Goal: Information Seeking & Learning: Learn about a topic

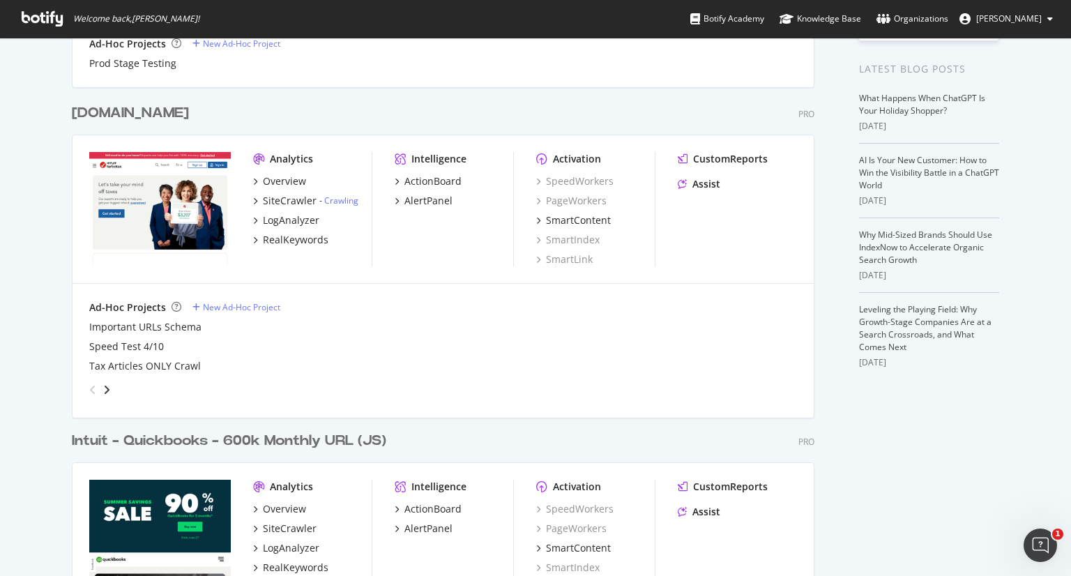
scroll to position [279, 0]
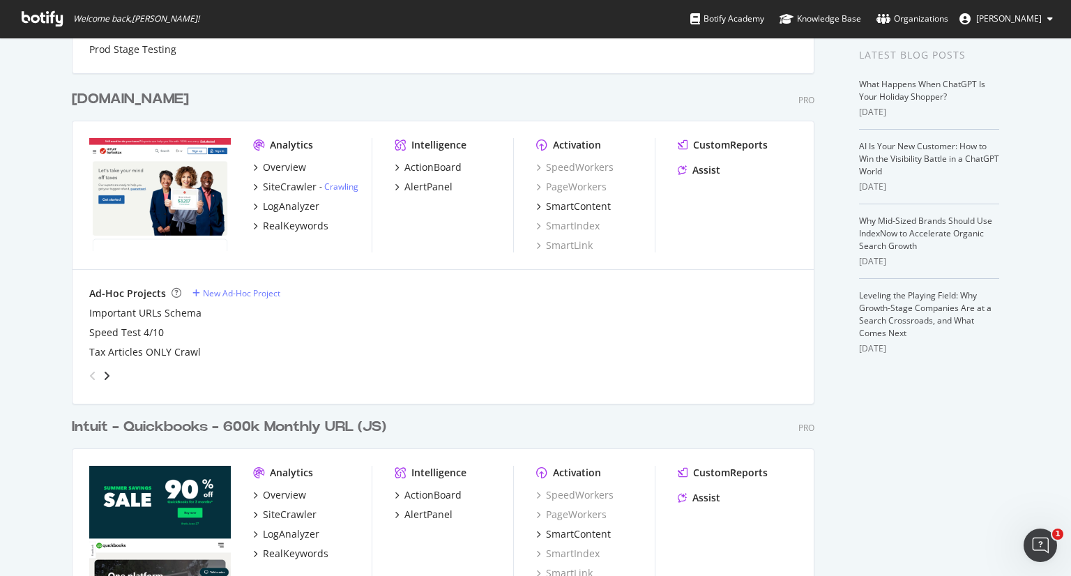
click at [203, 425] on div "Intuit - Quickbooks - 600k Monthly URL (JS)" at bounding box center [229, 427] width 314 height 20
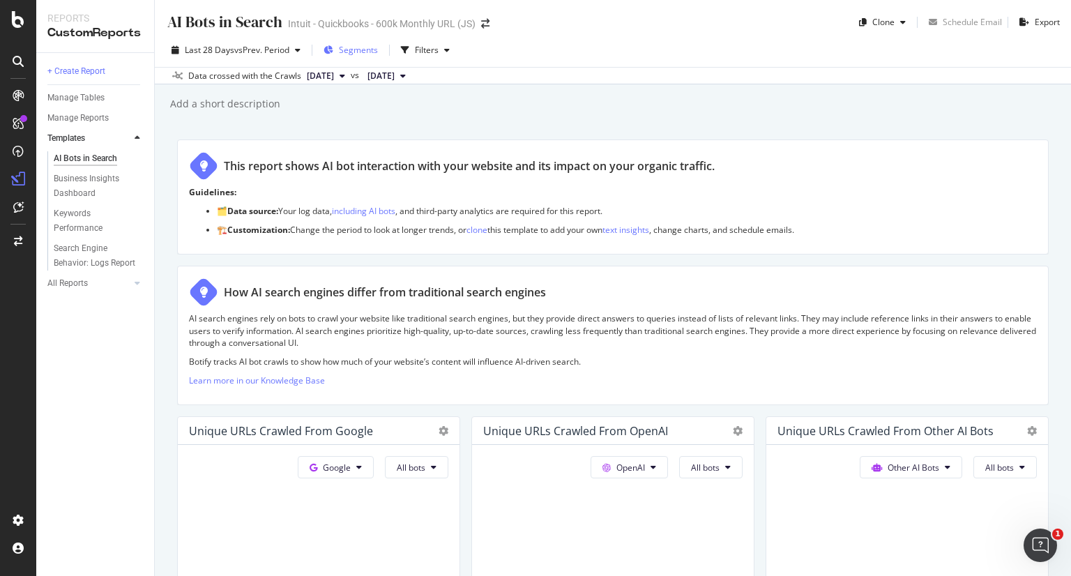
click at [357, 47] on span "Segments" at bounding box center [358, 50] width 39 height 12
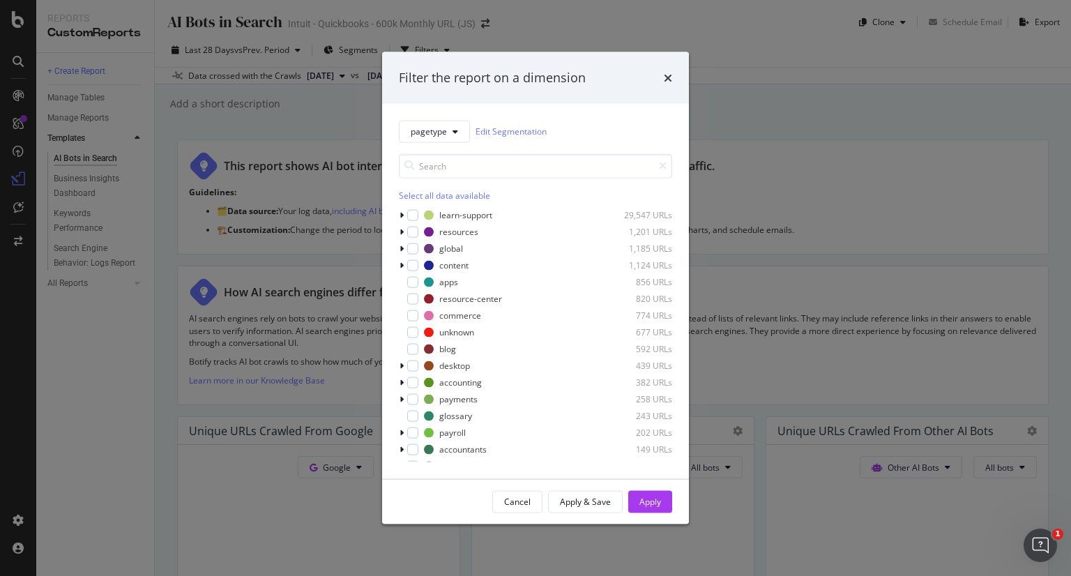
click at [535, 500] on button "Cancel" at bounding box center [517, 501] width 50 height 22
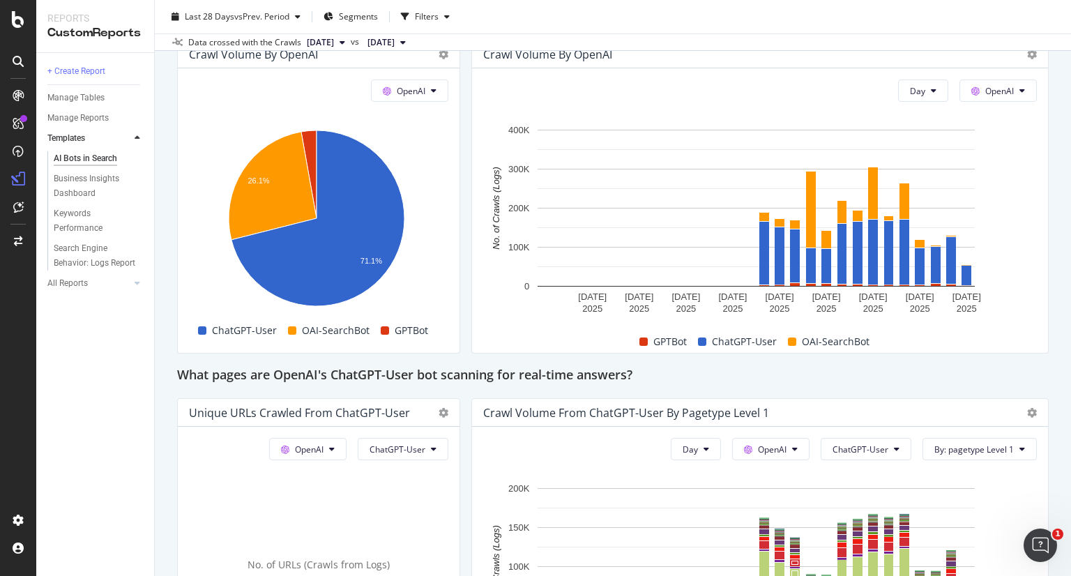
scroll to position [1255, 0]
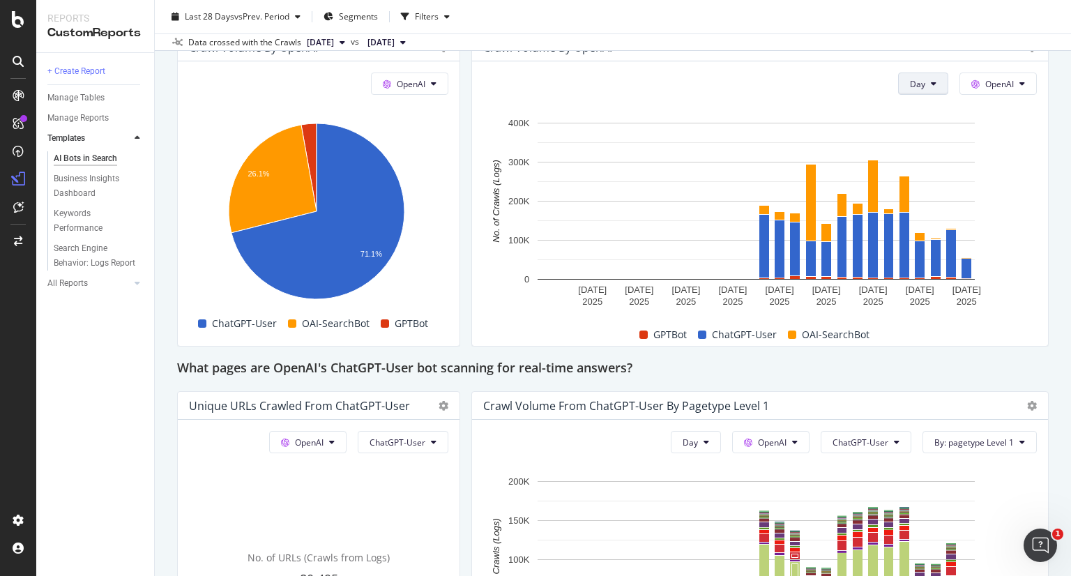
click at [918, 87] on button "Day" at bounding box center [923, 84] width 50 height 22
click at [910, 158] on span "Month" at bounding box center [912, 161] width 25 height 13
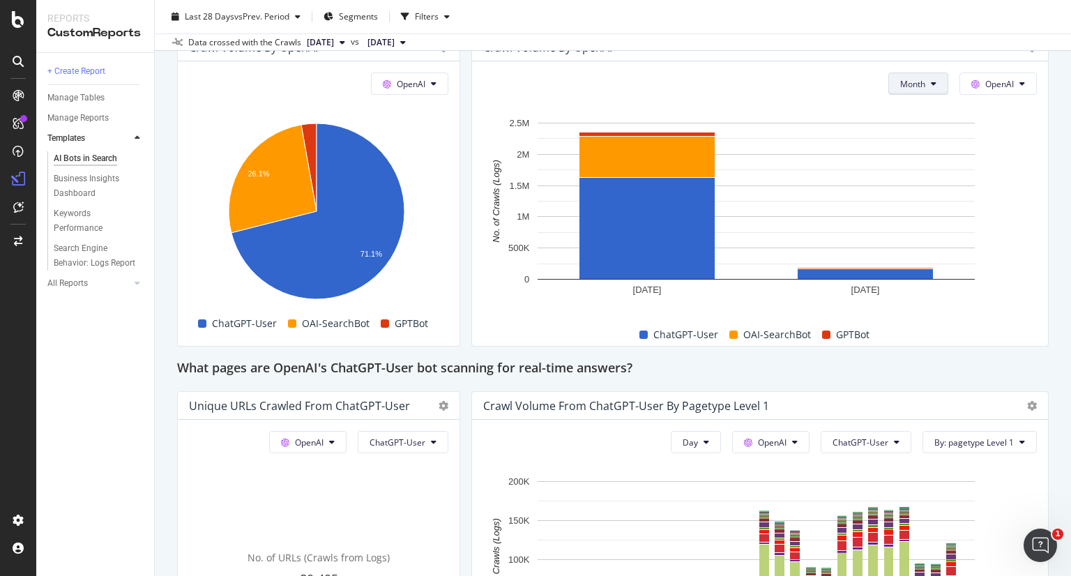
click at [902, 82] on span "Month" at bounding box center [912, 84] width 25 height 12
click at [893, 114] on span "Day" at bounding box center [903, 110] width 27 height 13
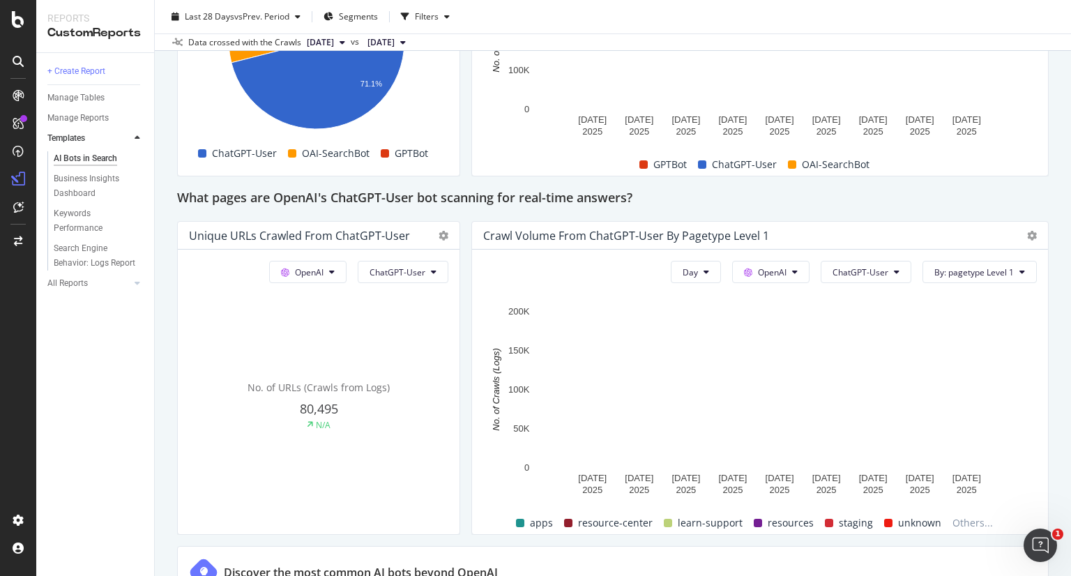
scroll to position [1464, 0]
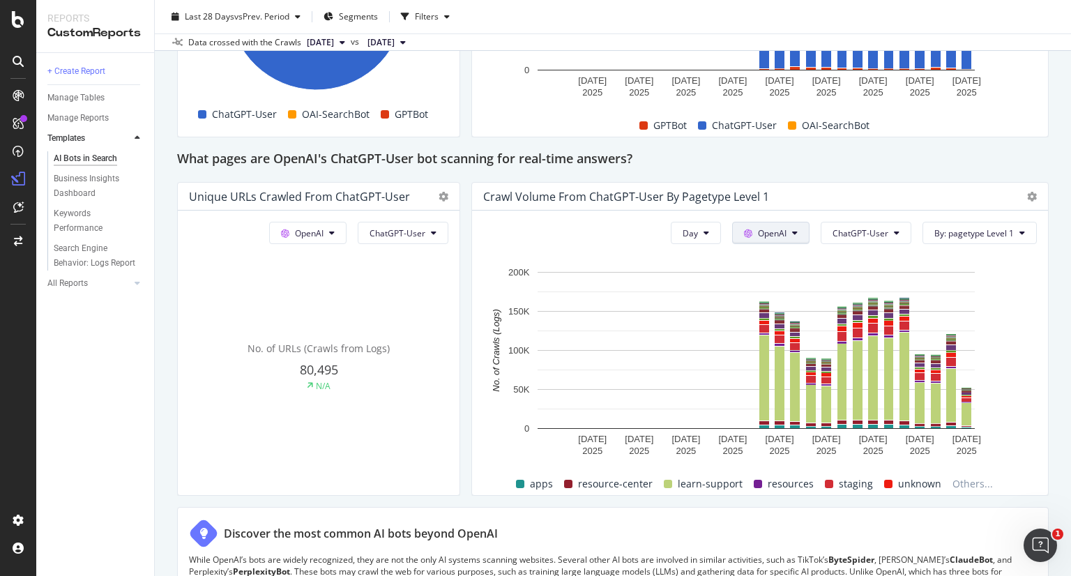
click at [791, 229] on button "OpenAI" at bounding box center [770, 233] width 77 height 22
click at [463, 270] on div "This report shows AI bot interaction with your website and its impact on your o…" at bounding box center [613, 43] width 872 height 2736
click at [841, 227] on span "ChatGPT-User" at bounding box center [860, 233] width 56 height 12
click at [964, 233] on span "By: pagetype Level 1" at bounding box center [973, 233] width 79 height 12
click at [1045, 236] on div "AI Bots in Search AI Bots in Search Intuit - Quickbooks - 600k Monthly URL (JS)…" at bounding box center [613, 288] width 916 height 576
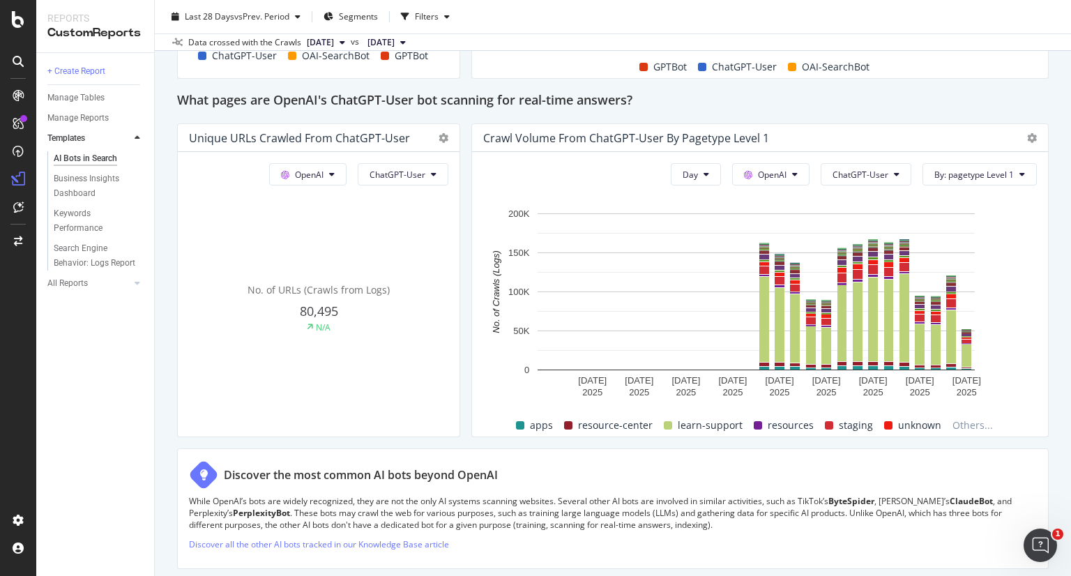
scroll to position [1673, 0]
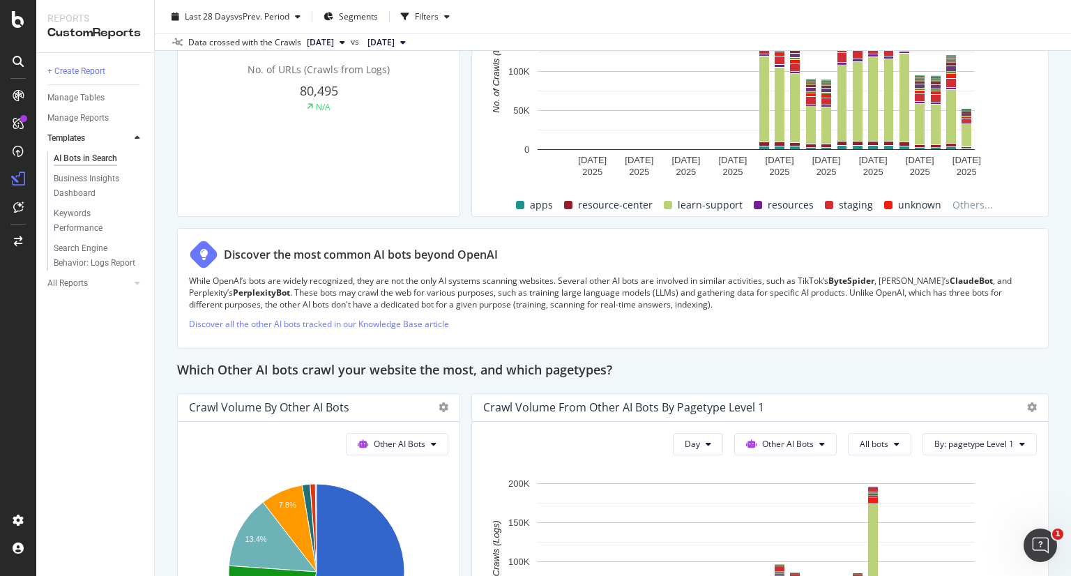
click at [1041, 355] on div "AI Bots in Search AI Bots in Search Intuit - Quickbooks - 600k Monthly URL (JS)…" at bounding box center [613, 288] width 916 height 576
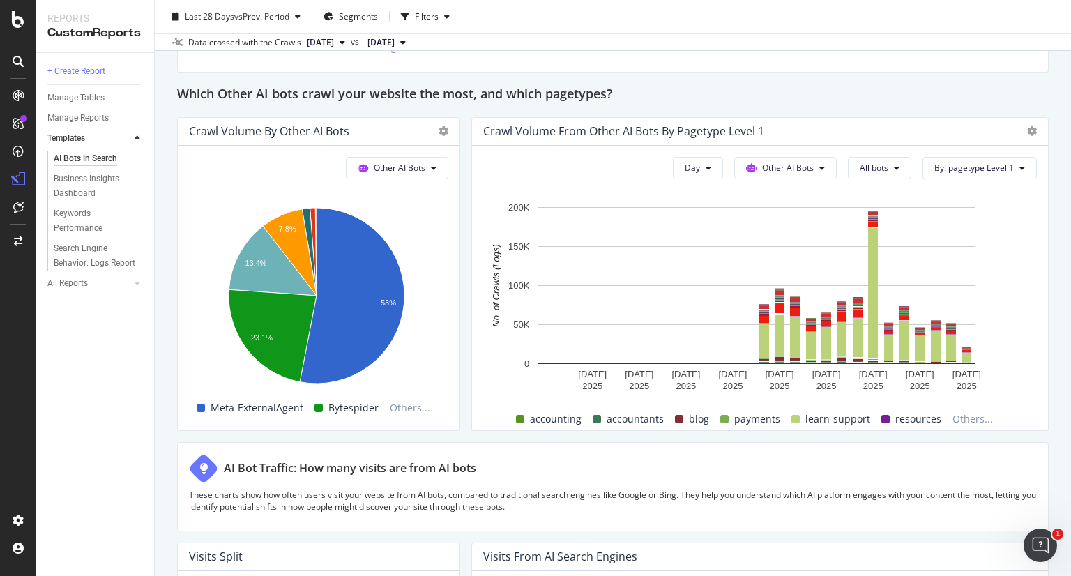
scroll to position [2022, 0]
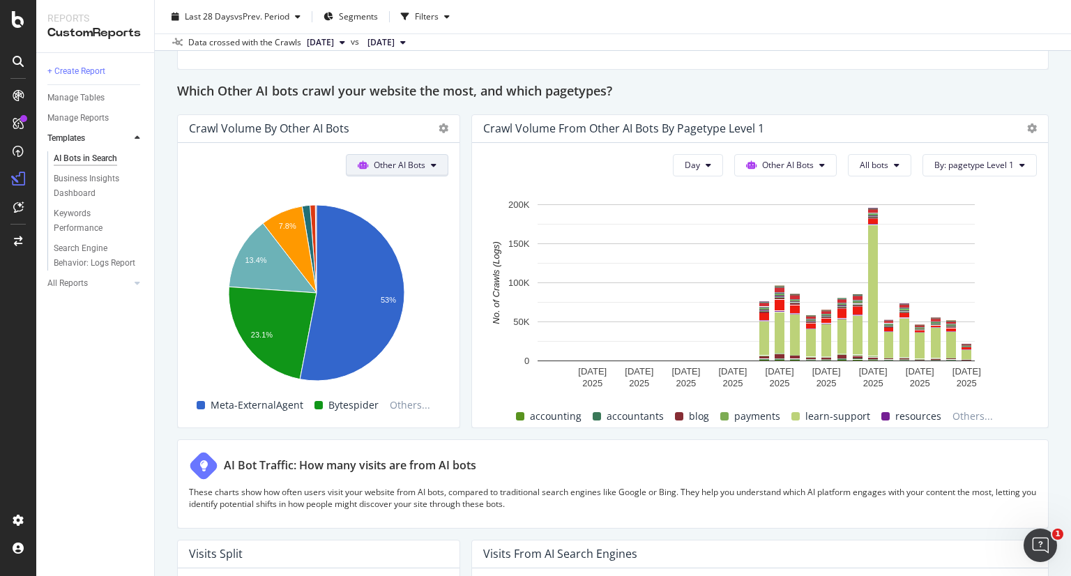
click at [424, 162] on button "Other AI Bots" at bounding box center [397, 165] width 102 height 22
click at [407, 402] on span "Others..." at bounding box center [410, 405] width 52 height 17
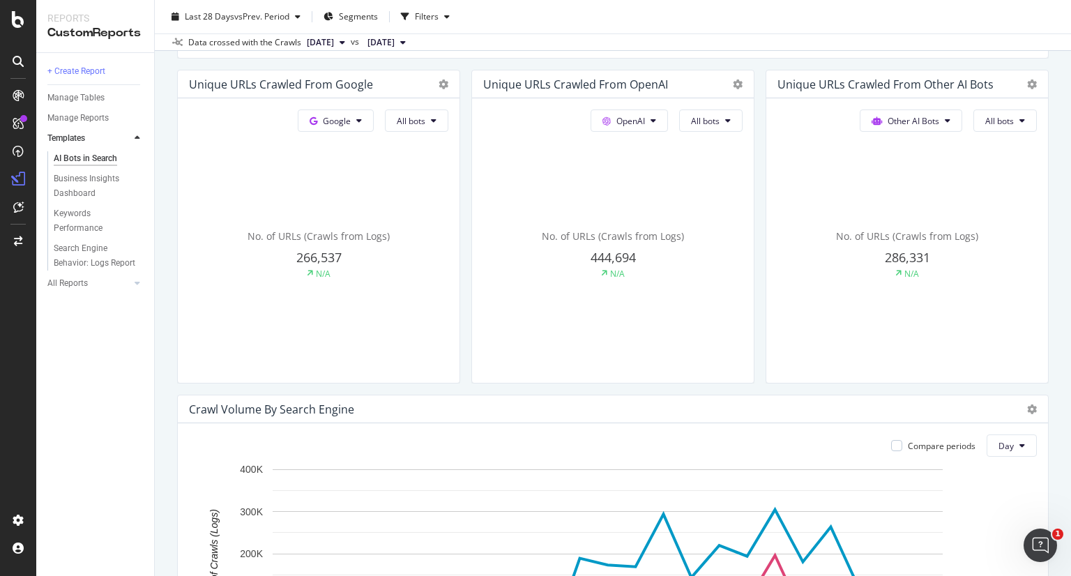
scroll to position [347, 0]
click at [425, 121] on span "All bots" at bounding box center [411, 120] width 29 height 12
click at [695, 121] on span "All bots" at bounding box center [705, 120] width 29 height 12
click at [459, 79] on div "Unique URLs Crawled from OpenAI" at bounding box center [319, 84] width 282 height 28
click at [448, 79] on icon at bounding box center [444, 84] width 10 height 10
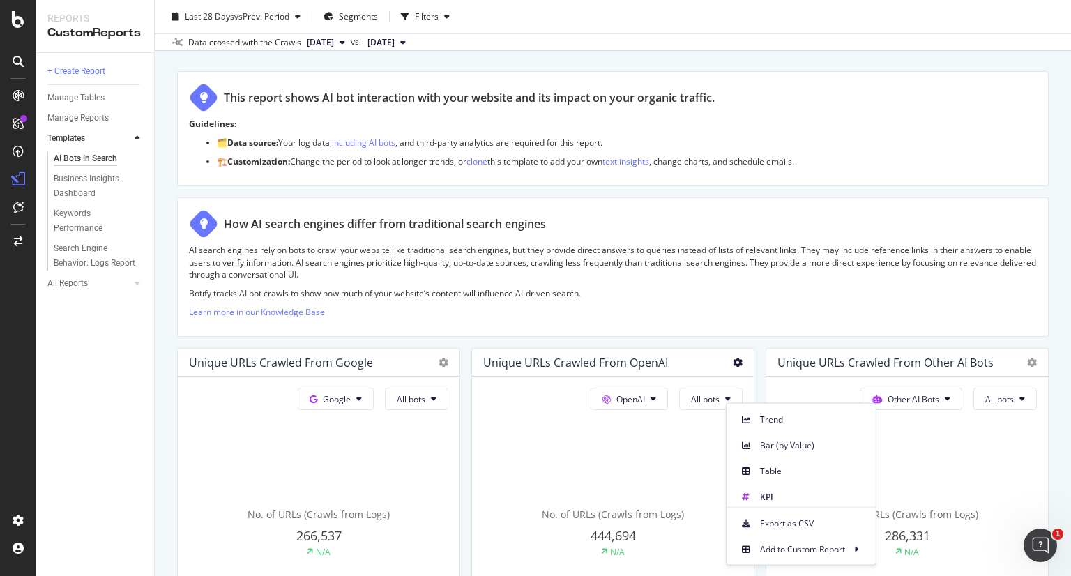
scroll to position [0, 0]
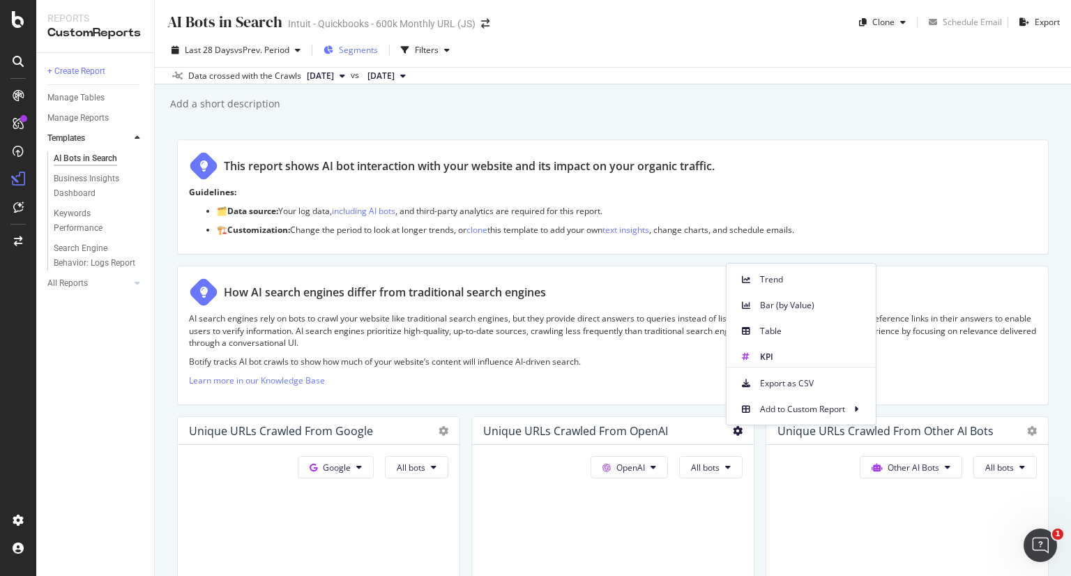
click at [357, 46] on span "Segments" at bounding box center [358, 50] width 39 height 12
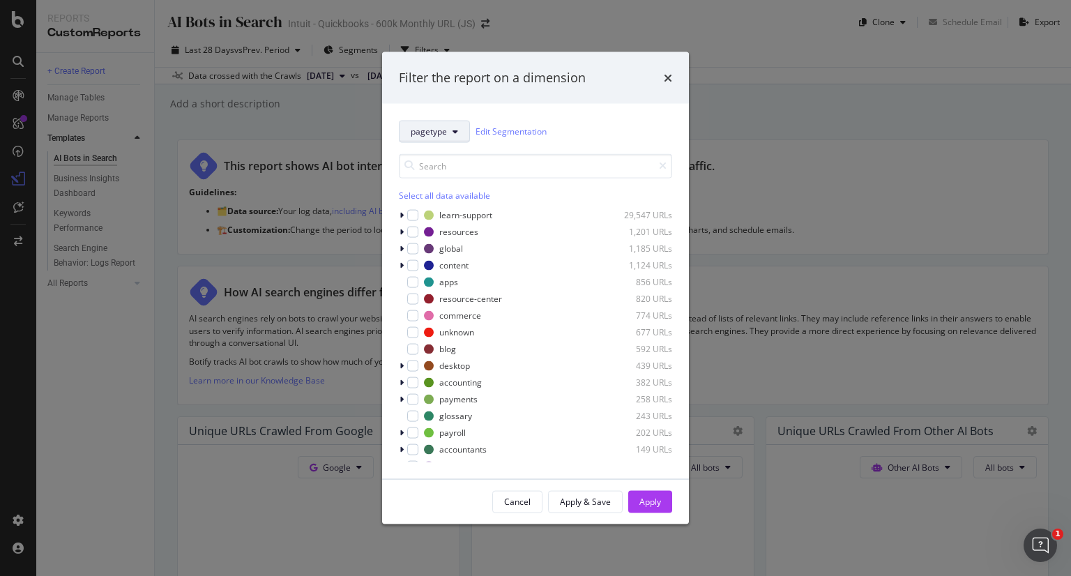
click at [452, 140] on button "pagetype" at bounding box center [434, 131] width 71 height 22
click at [521, 505] on div "Cancel" at bounding box center [517, 502] width 26 height 20
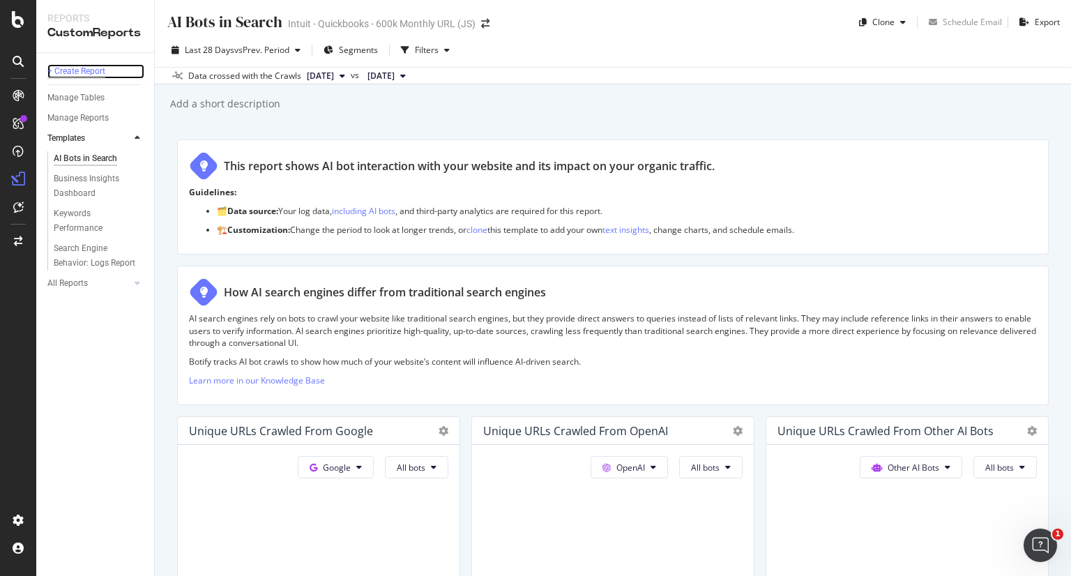
click at [82, 68] on div "+ Create Report" at bounding box center [76, 71] width 58 height 15
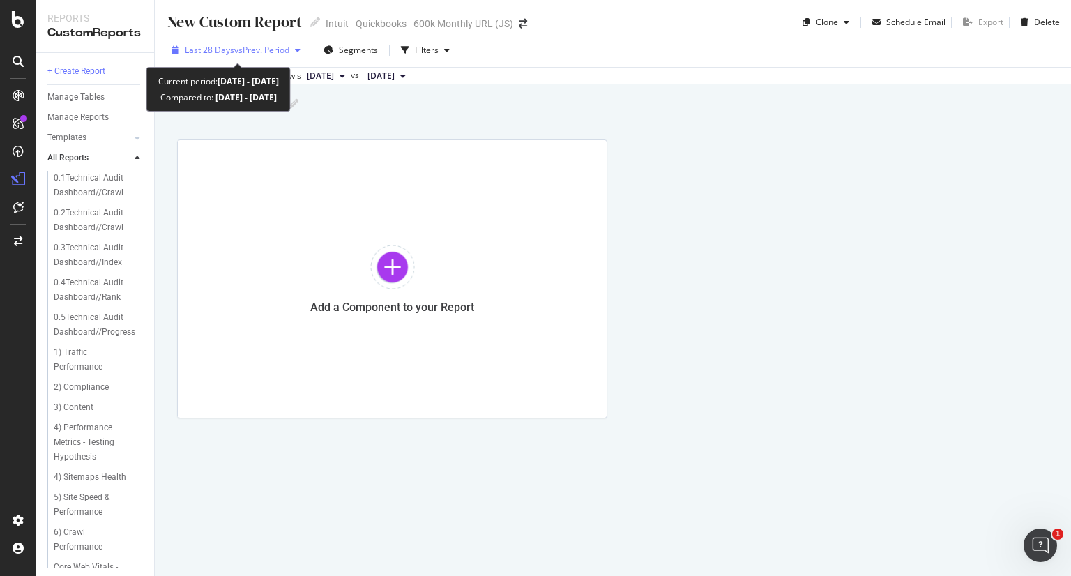
click at [300, 49] on icon "button" at bounding box center [298, 50] width 6 height 8
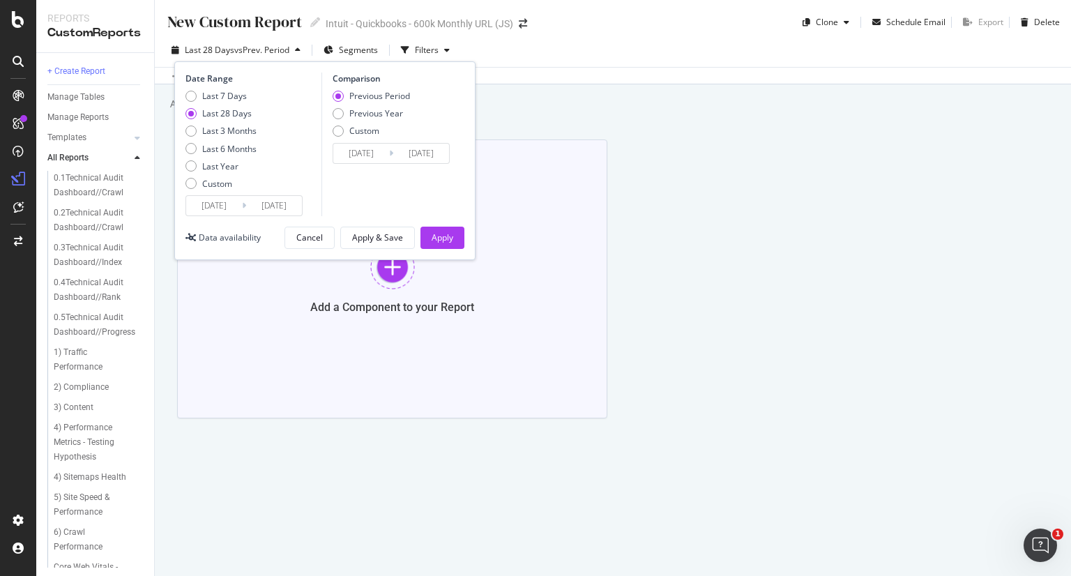
click at [316, 237] on div "Cancel" at bounding box center [309, 237] width 26 height 12
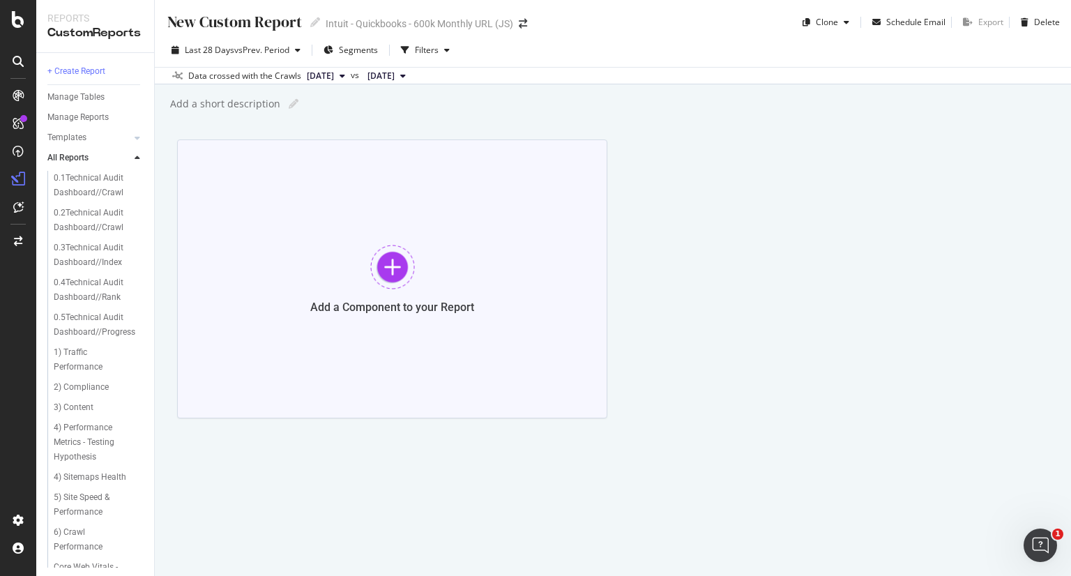
click at [393, 260] on div at bounding box center [392, 267] width 45 height 45
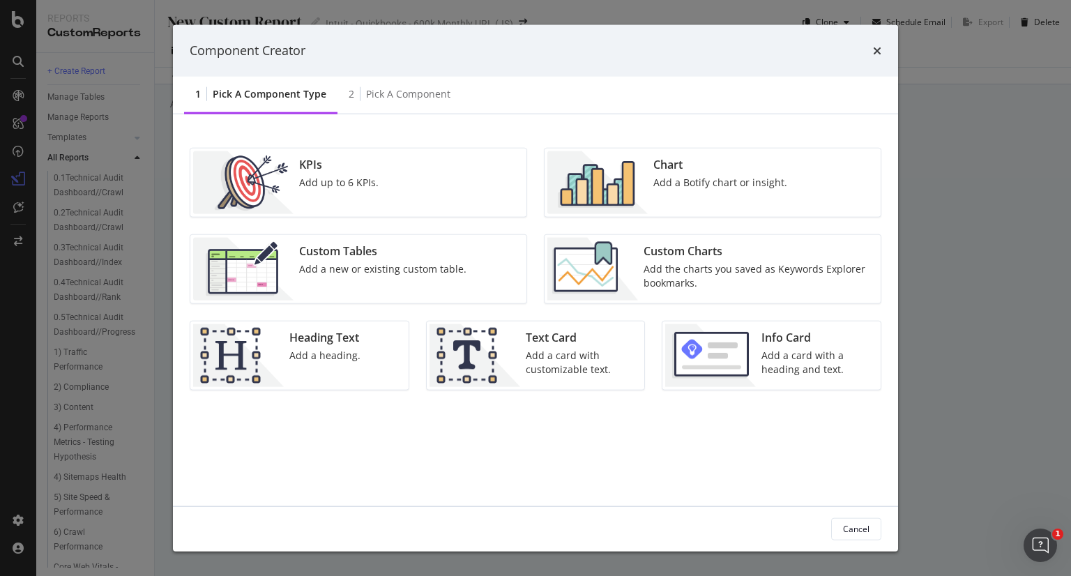
click at [364, 257] on div "Custom Tables" at bounding box center [382, 251] width 167 height 16
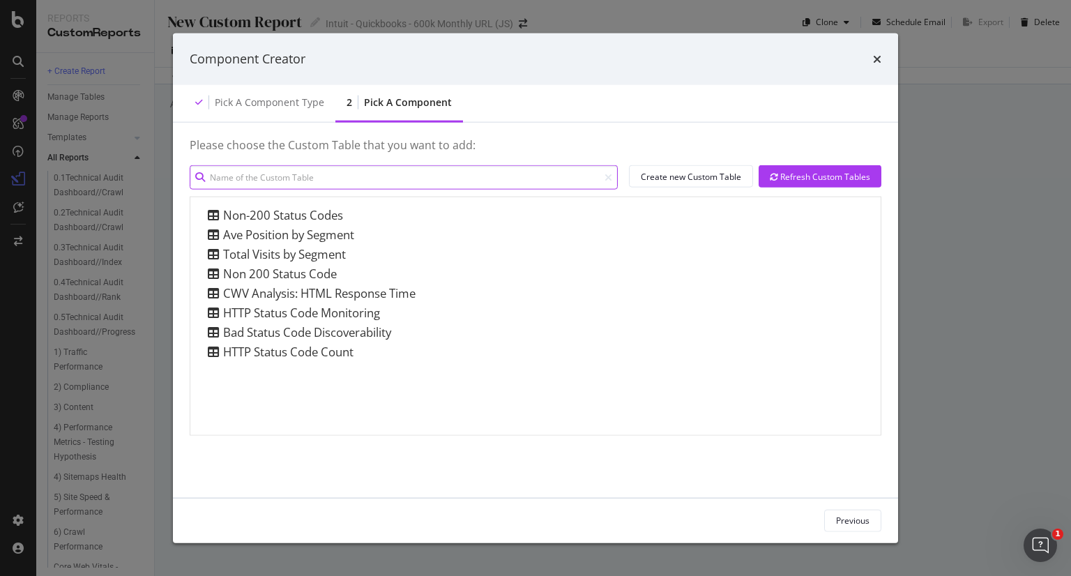
click at [385, 181] on input "modal" at bounding box center [404, 177] width 428 height 24
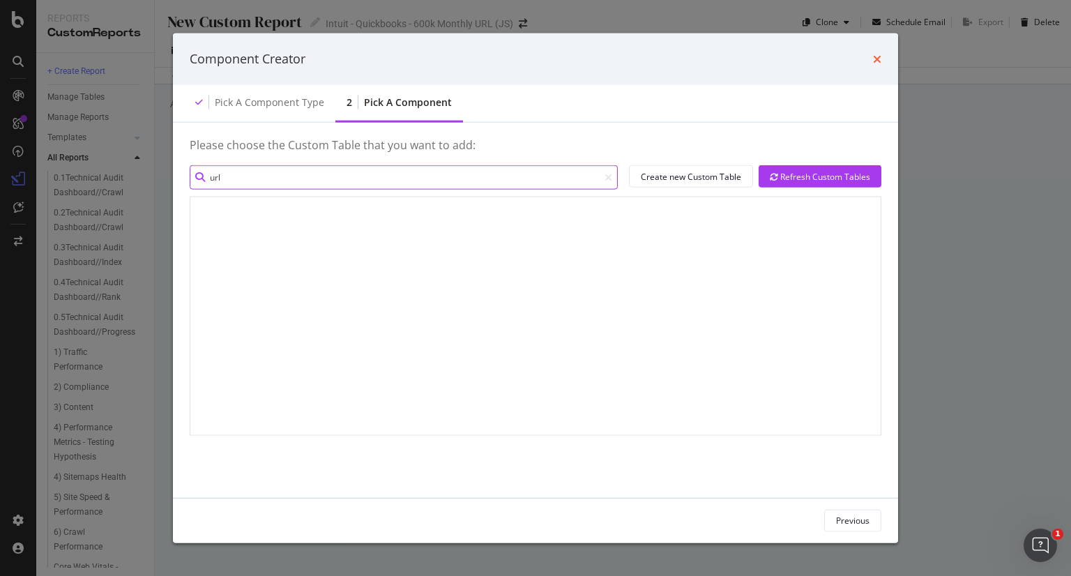
type input "url"
click at [876, 61] on icon "times" at bounding box center [877, 58] width 8 height 11
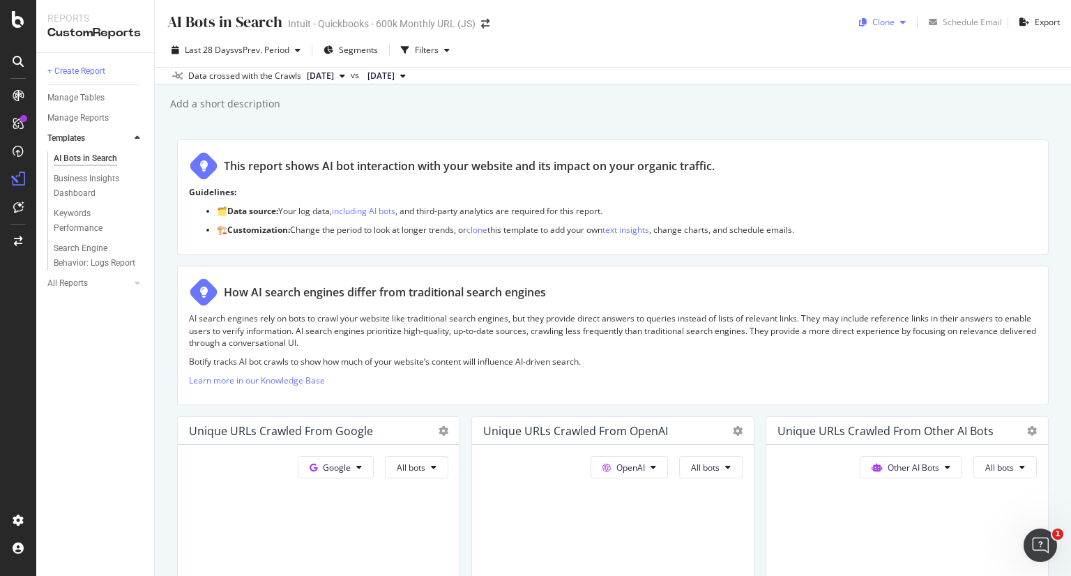
click at [875, 22] on div "Clone" at bounding box center [883, 22] width 22 height 12
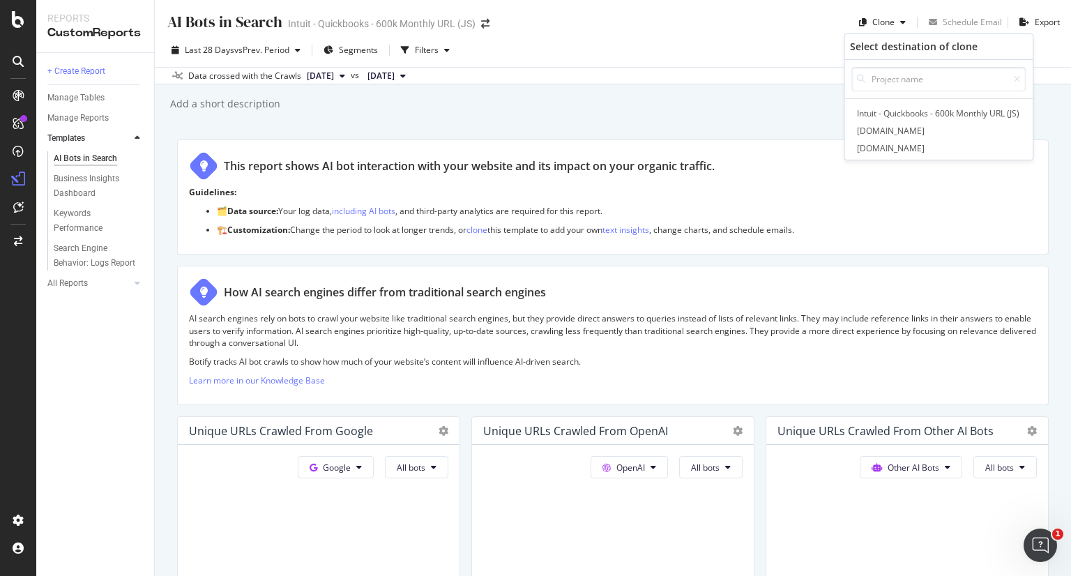
click at [867, 82] on div at bounding box center [861, 80] width 20 height 10
click at [872, 82] on input at bounding box center [938, 79] width 174 height 24
click at [432, 53] on div "Filters" at bounding box center [427, 50] width 24 height 12
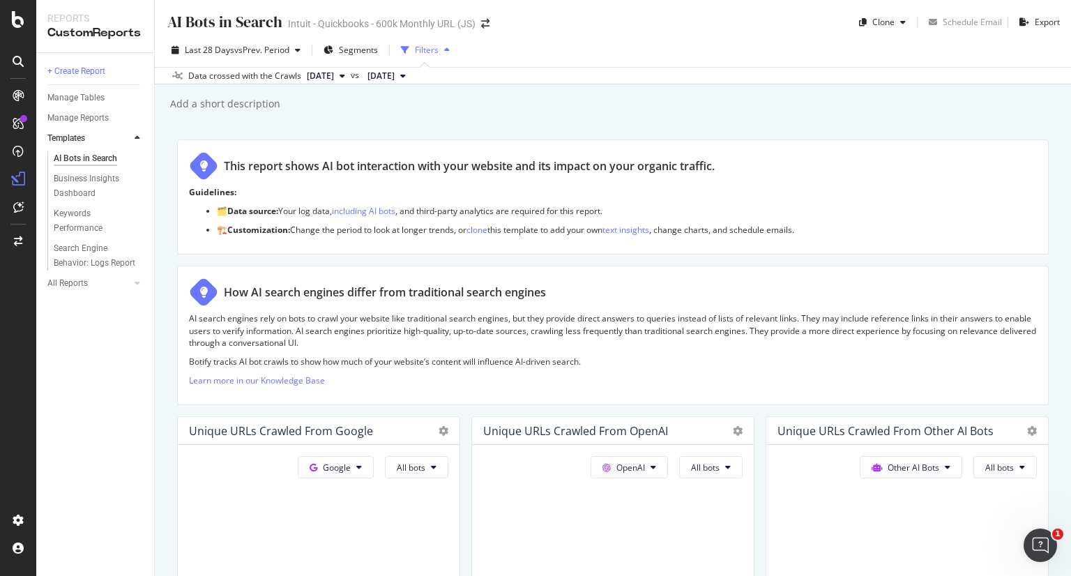
click at [694, 116] on div "AI Bots in Search AI Bots in Search Intuit - Quickbooks - 600k Monthly URL (JS)…" at bounding box center [613, 288] width 916 height 576
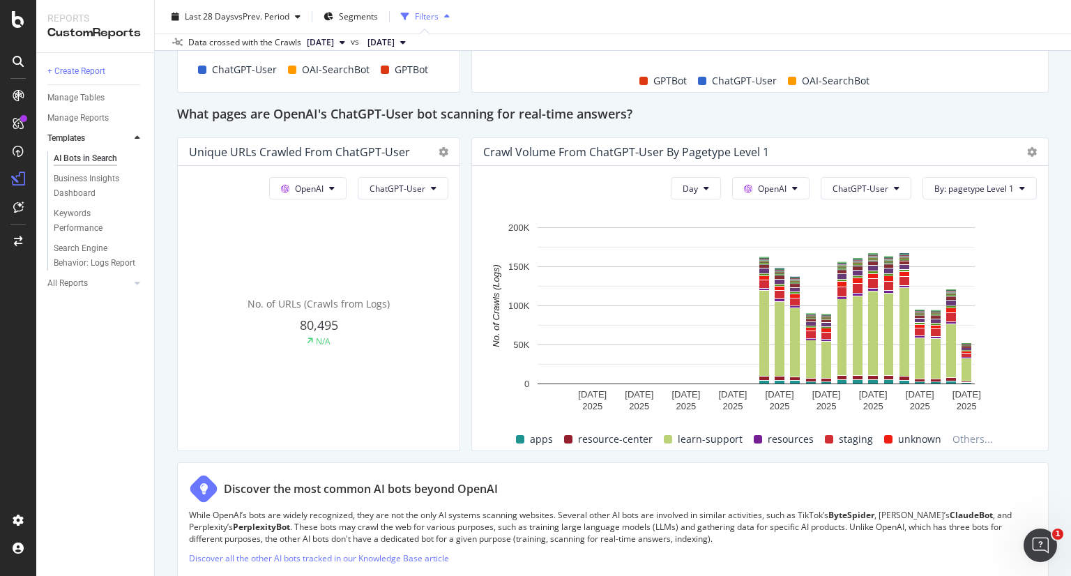
scroll to position [1534, 0]
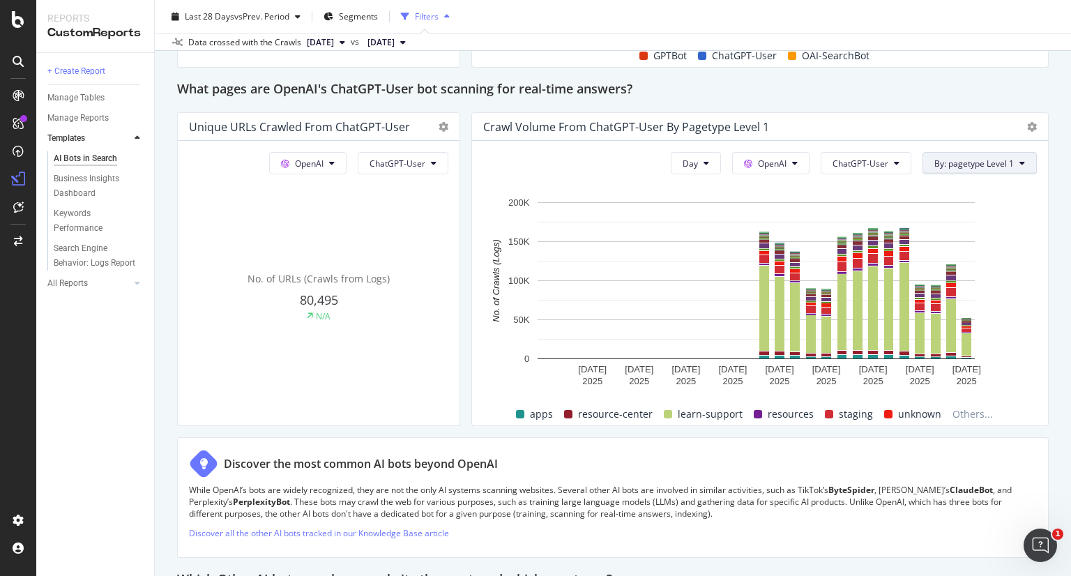
click at [971, 159] on span "By: pagetype Level 1" at bounding box center [973, 164] width 79 height 12
click at [943, 208] on div "Select a Segment" at bounding box center [939, 212] width 173 height 23
click at [917, 235] on span "Segments" at bounding box center [914, 238] width 39 height 12
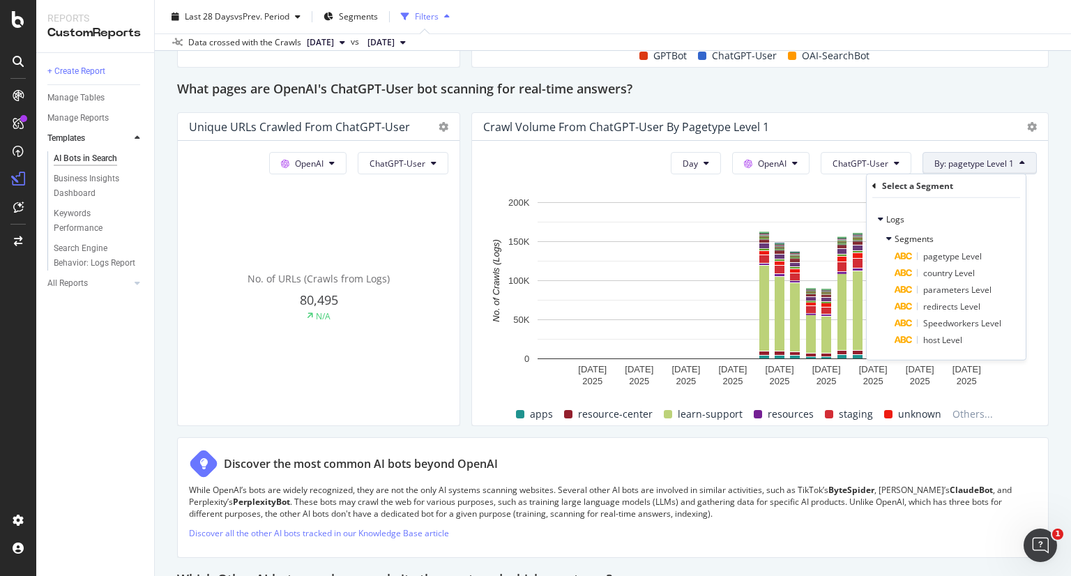
click at [872, 181] on div "Select a Segment Logs Segments pagetype Level country Level parameters Level re…" at bounding box center [946, 266] width 159 height 185
click at [1045, 155] on div "AI Bots in Search AI Bots in Search Intuit - Quickbooks - 600k Monthly URL (JS)…" at bounding box center [613, 288] width 916 height 576
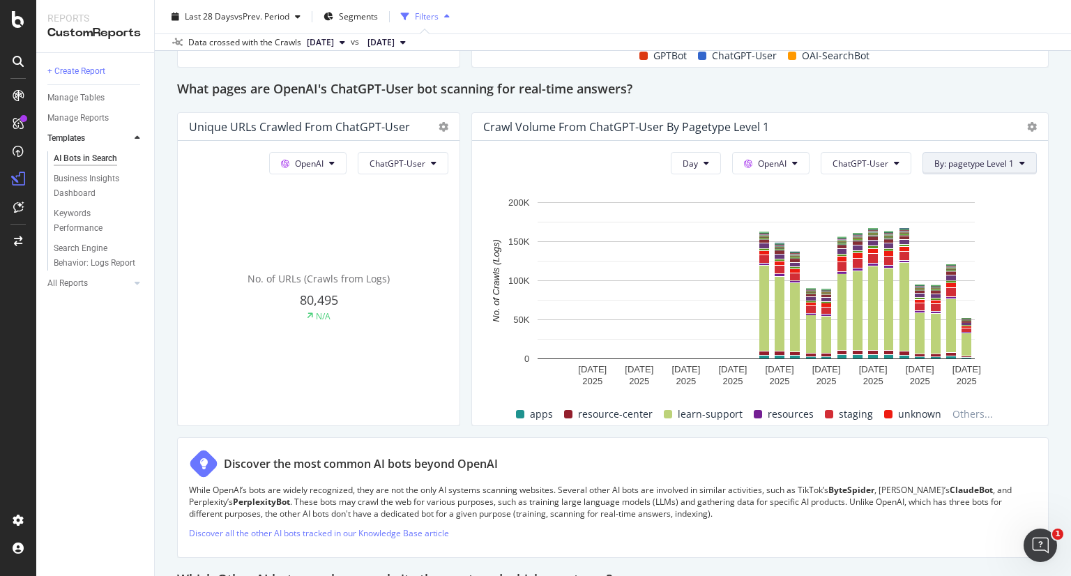
click at [986, 154] on button "By: pagetype Level 1" at bounding box center [979, 163] width 114 height 22
click at [947, 211] on div "Select a Segment" at bounding box center [939, 212] width 173 height 23
click at [924, 238] on span "Segments" at bounding box center [914, 238] width 39 height 12
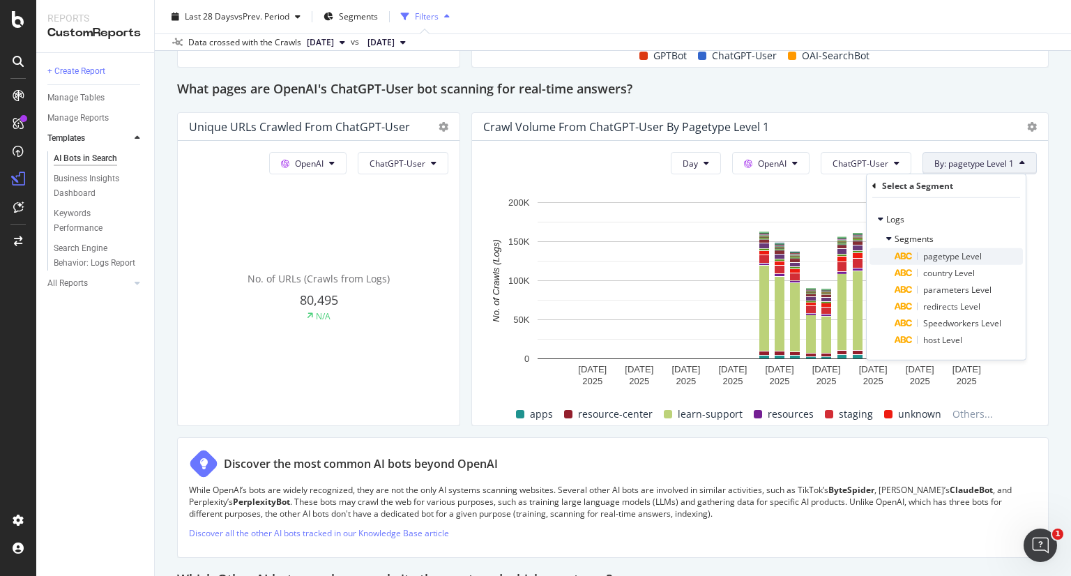
click at [945, 254] on span "pagetype Level" at bounding box center [952, 256] width 59 height 12
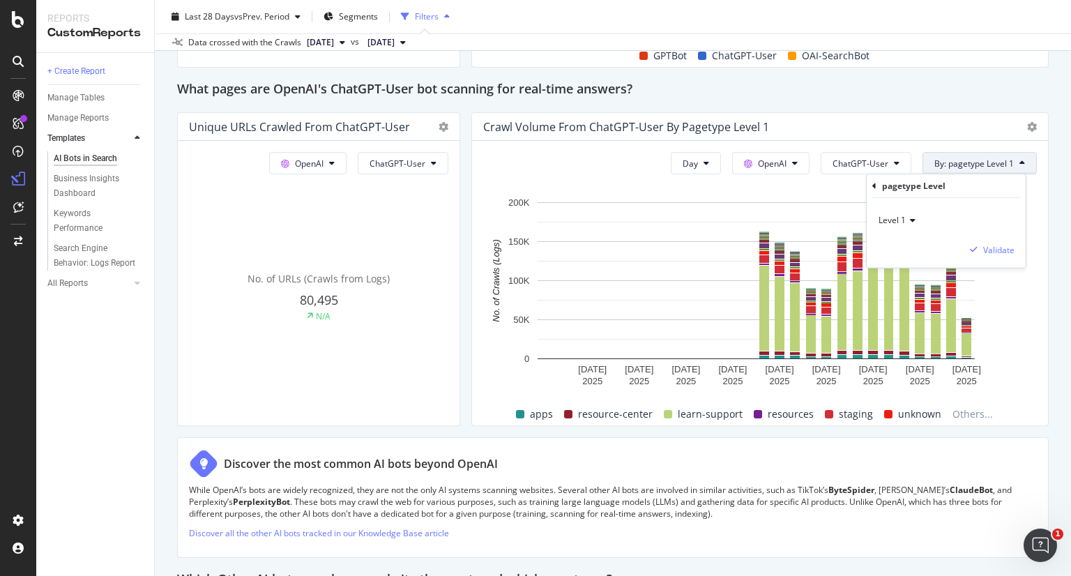
click at [906, 215] on div "Level 1" at bounding box center [946, 220] width 137 height 22
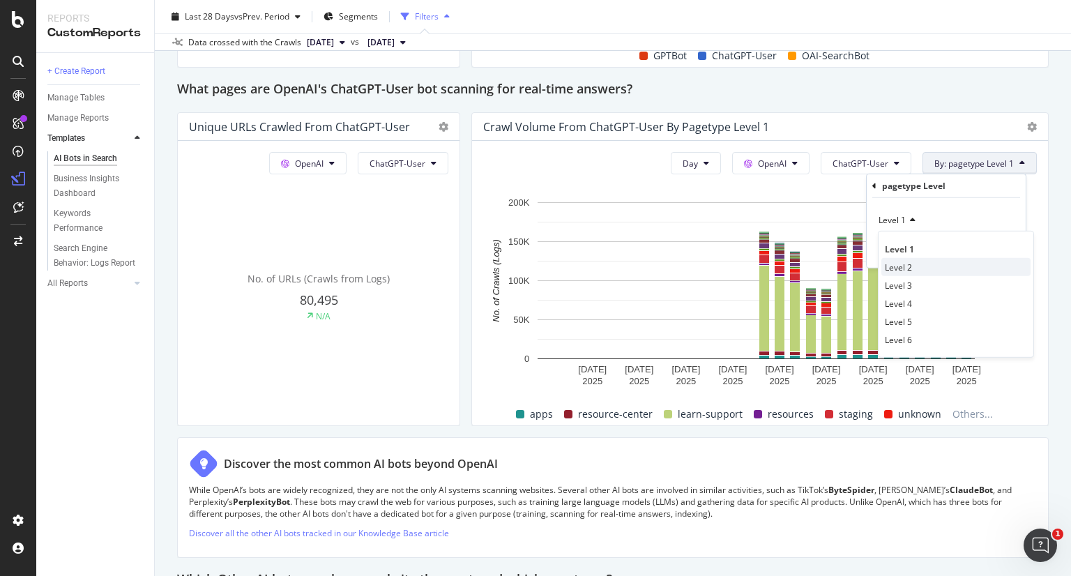
click at [906, 262] on span "Level 2" at bounding box center [898, 267] width 27 height 12
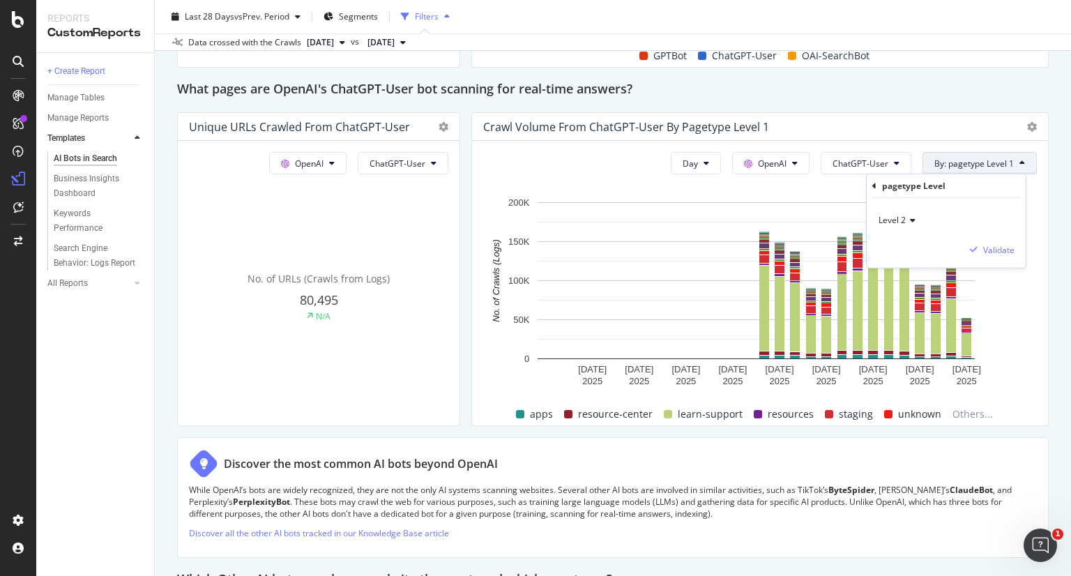
click at [911, 220] on icon at bounding box center [911, 220] width 10 height 8
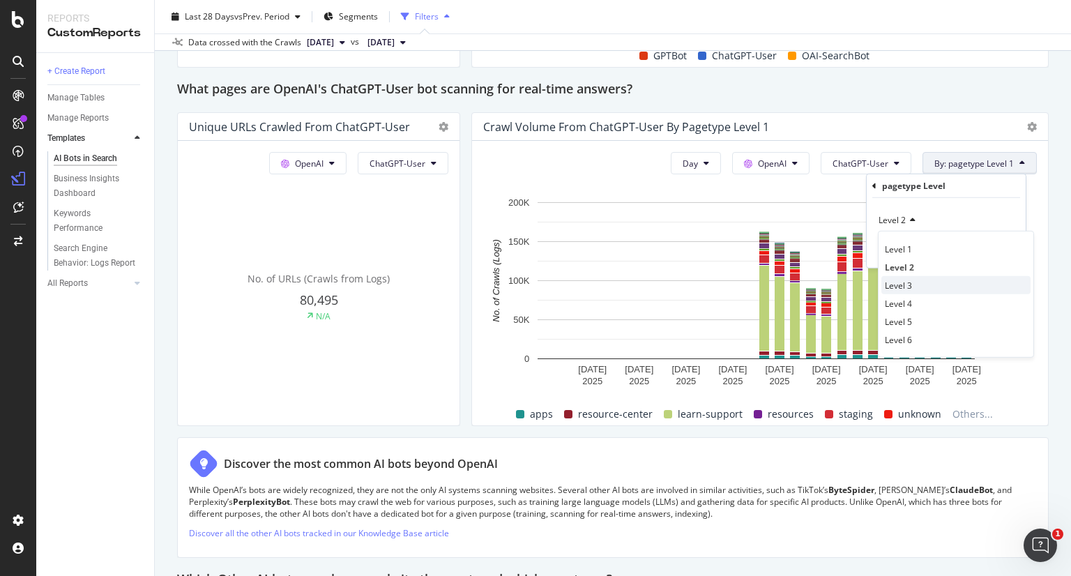
click at [902, 282] on span "Level 3" at bounding box center [898, 285] width 27 height 12
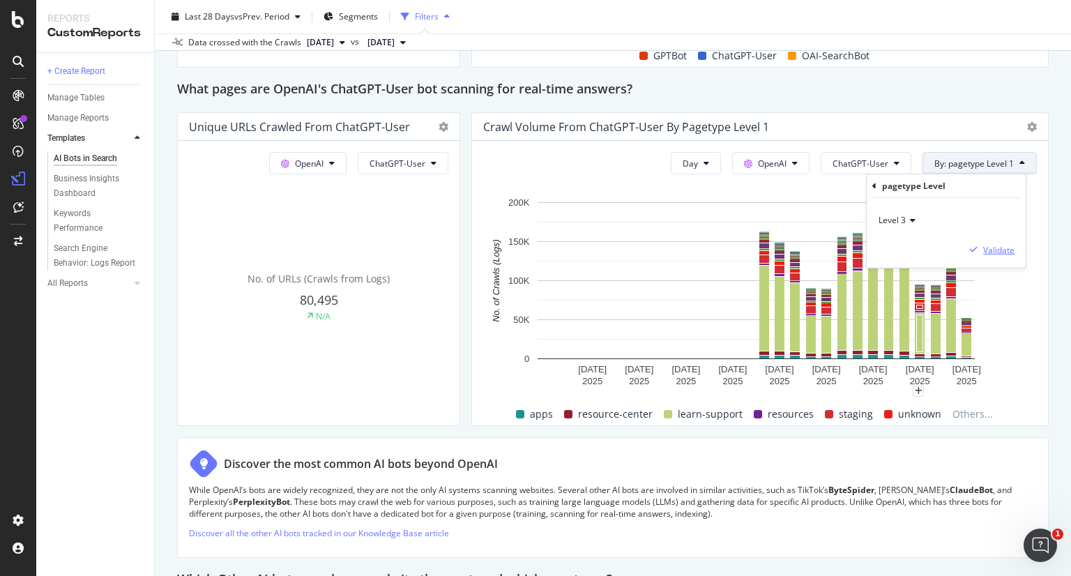
click at [998, 247] on div "Validate" at bounding box center [998, 249] width 31 height 12
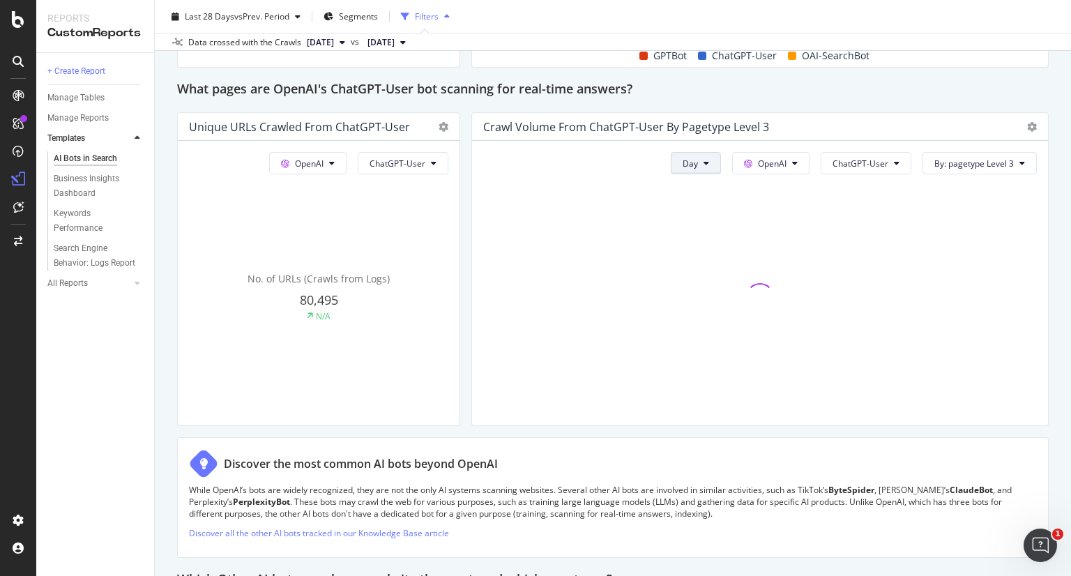
click at [703, 162] on icon at bounding box center [706, 163] width 6 height 8
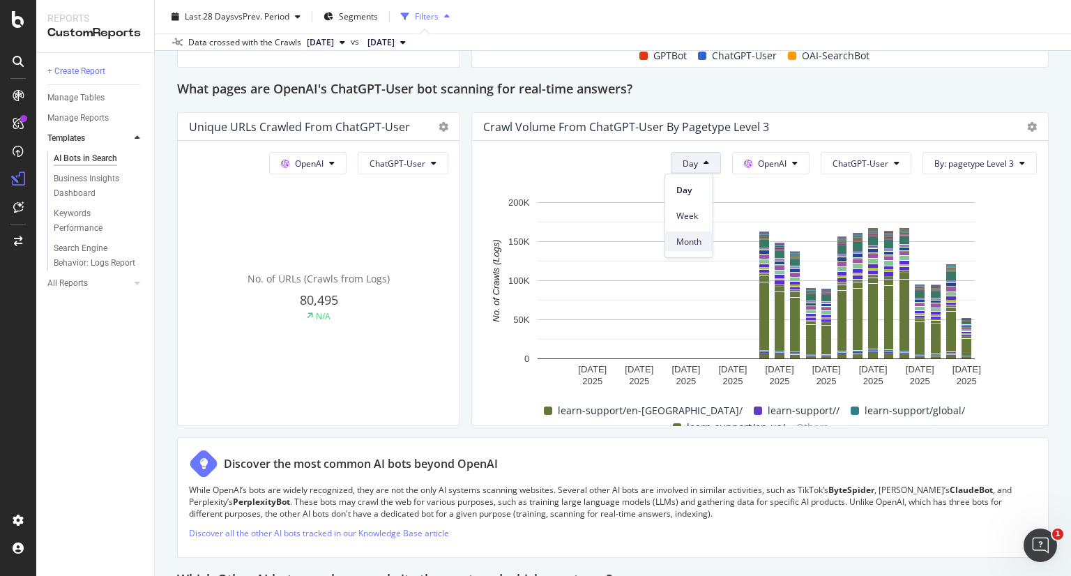
click at [690, 242] on span "Month" at bounding box center [688, 241] width 25 height 13
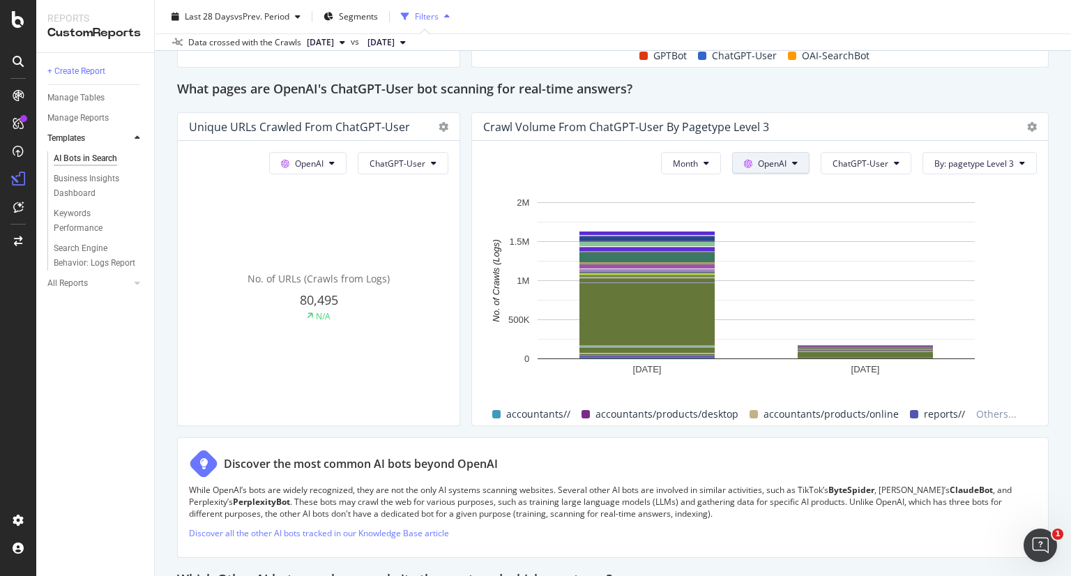
click at [792, 159] on icon at bounding box center [795, 163] width 6 height 8
click at [787, 261] on span "Other AI Bots" at bounding box center [785, 267] width 52 height 13
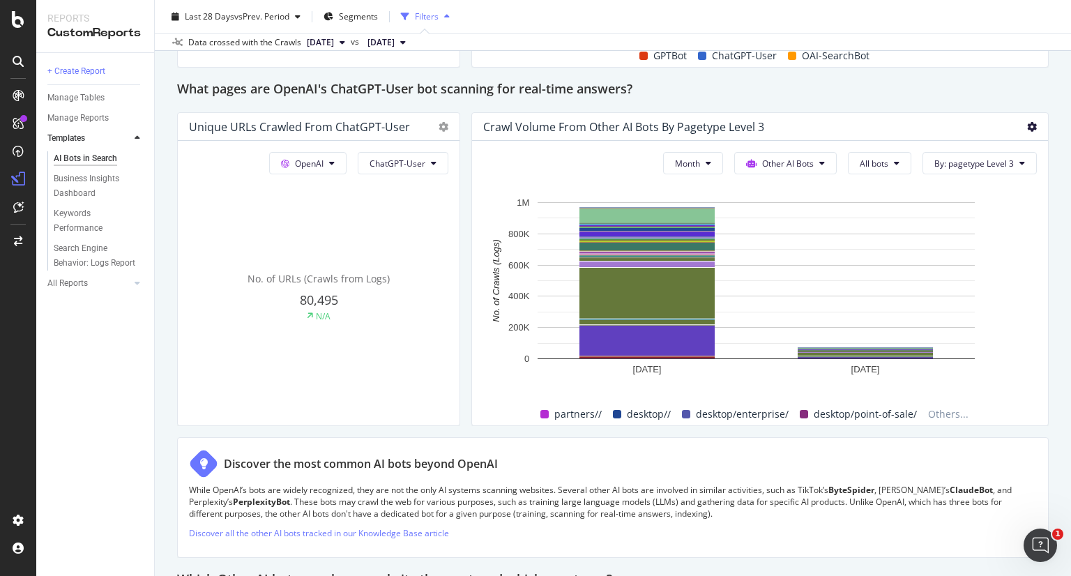
click at [1027, 124] on icon at bounding box center [1032, 127] width 10 height 10
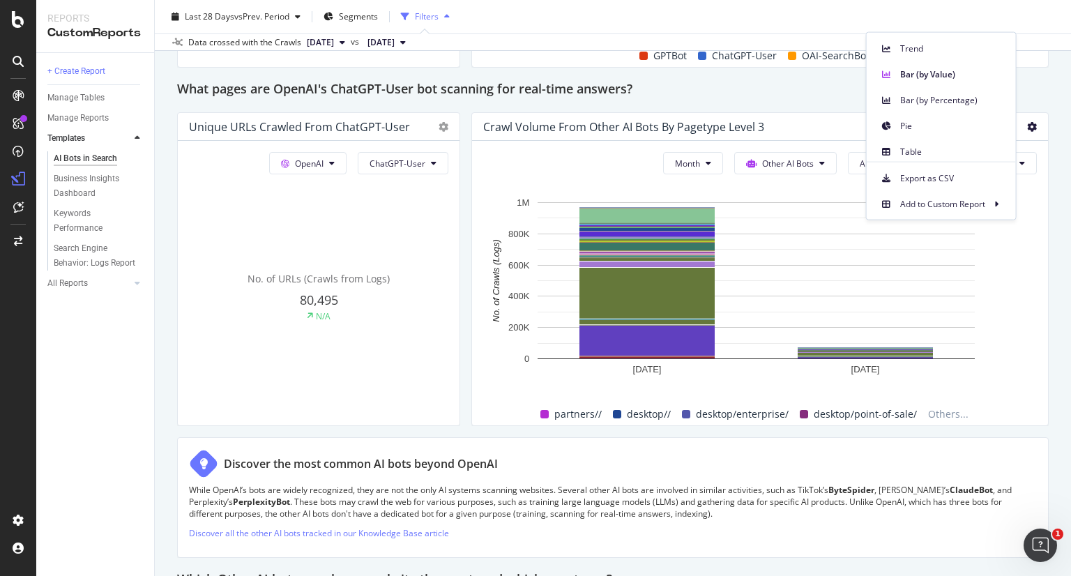
click at [920, 176] on span "Export as CSV" at bounding box center [952, 178] width 105 height 13
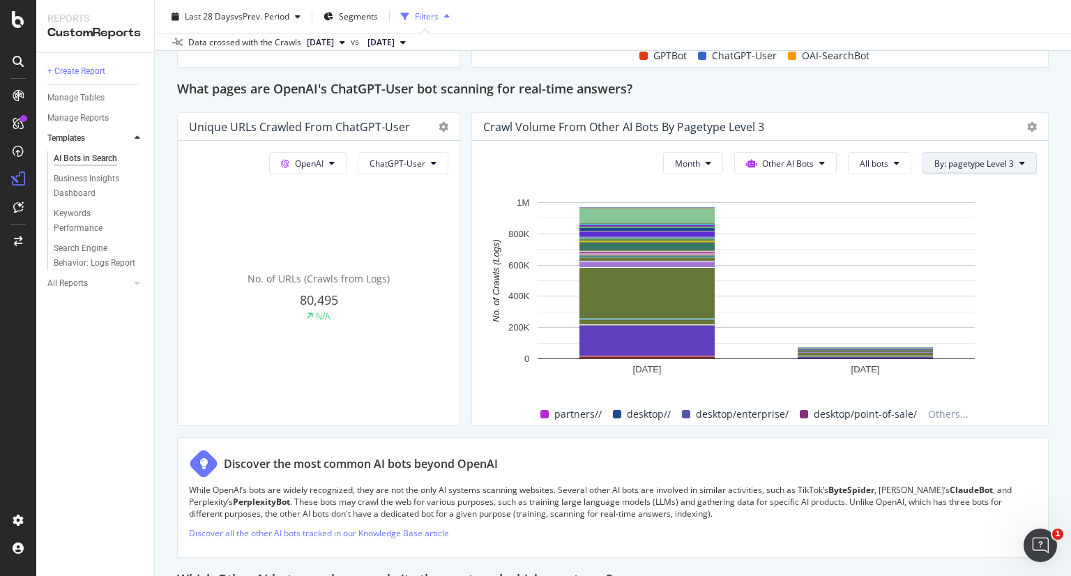
click at [954, 158] on span "By: pagetype Level 3" at bounding box center [973, 164] width 79 height 12
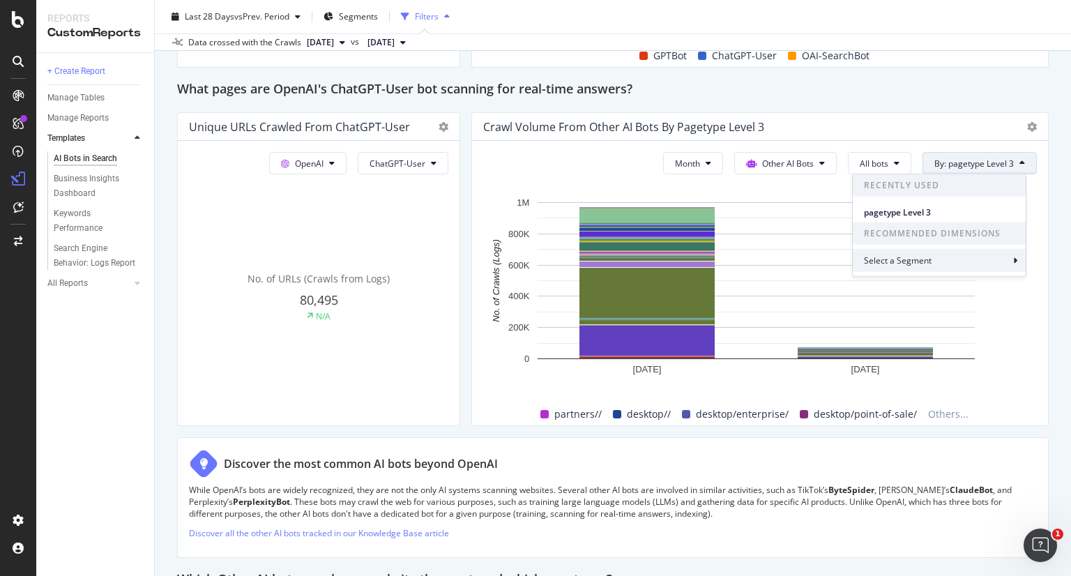
click at [948, 259] on div "Select a Segment" at bounding box center [939, 260] width 173 height 23
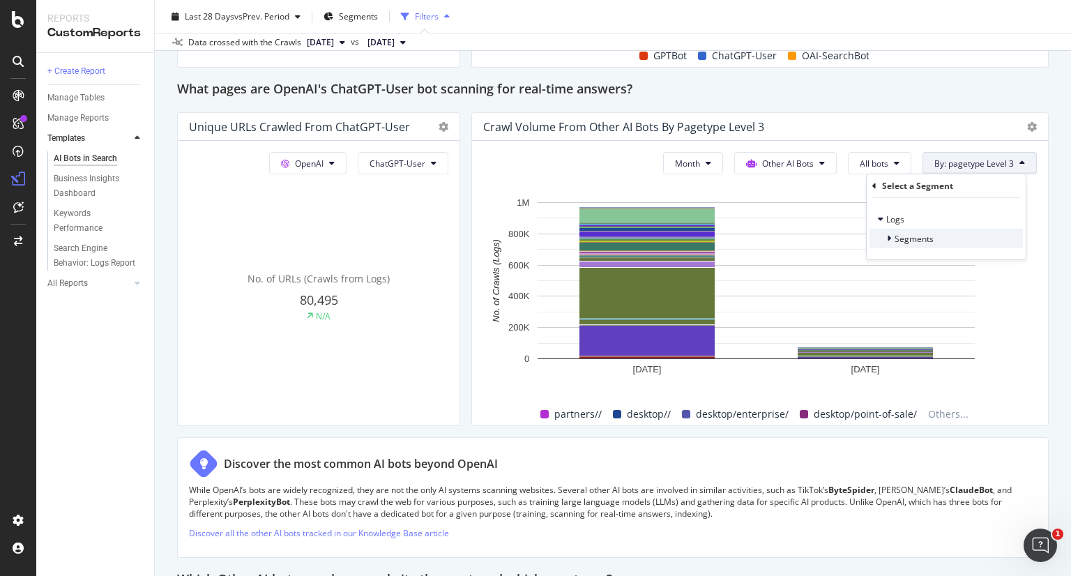
click at [929, 240] on span "Segments" at bounding box center [914, 238] width 39 height 12
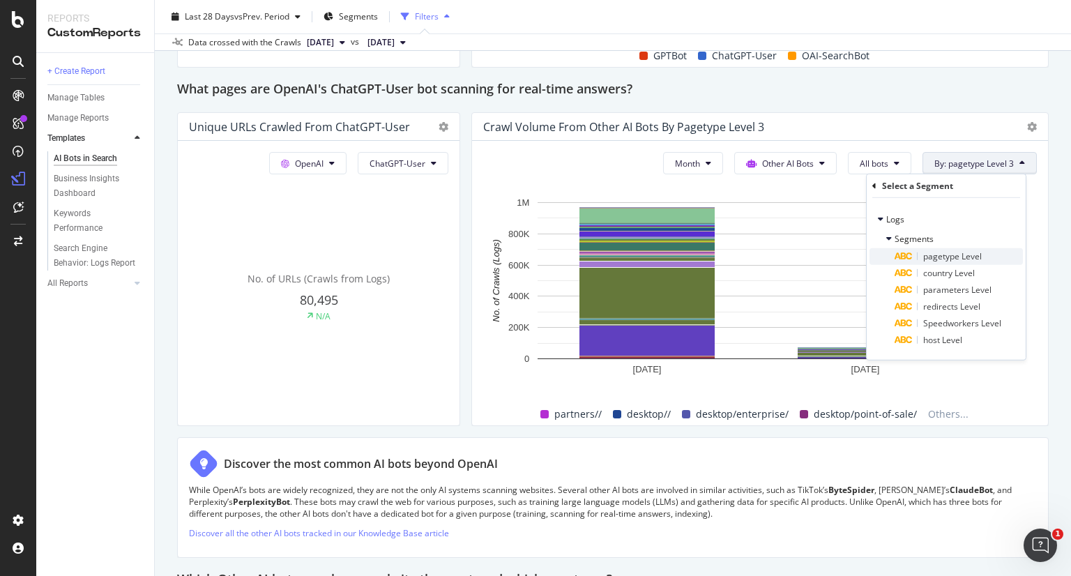
click at [930, 260] on span "pagetype Level" at bounding box center [952, 256] width 59 height 12
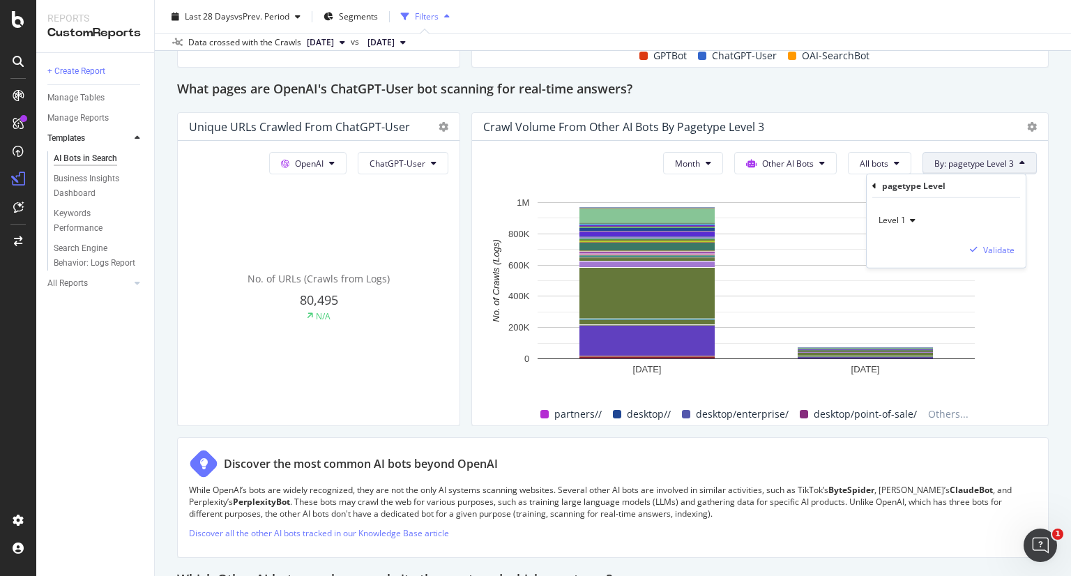
click at [914, 219] on icon at bounding box center [911, 220] width 10 height 8
click at [895, 317] on span "Level 5" at bounding box center [898, 321] width 27 height 12
click at [912, 218] on icon at bounding box center [911, 220] width 10 height 8
click at [901, 338] on span "Level 6" at bounding box center [898, 339] width 27 height 12
click at [1001, 254] on div "Validate" at bounding box center [998, 249] width 31 height 12
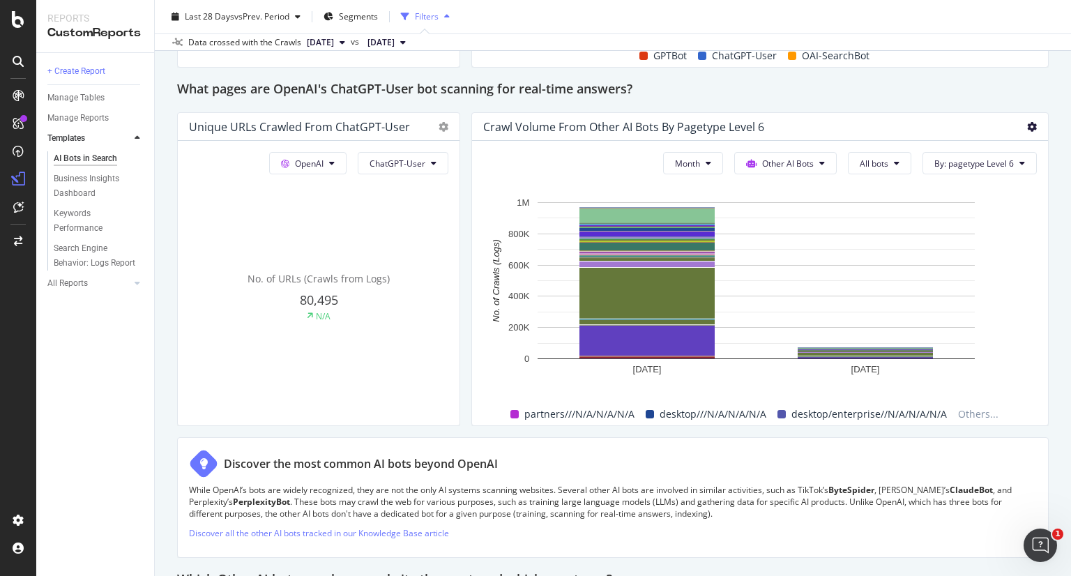
click at [1027, 128] on icon at bounding box center [1032, 127] width 10 height 10
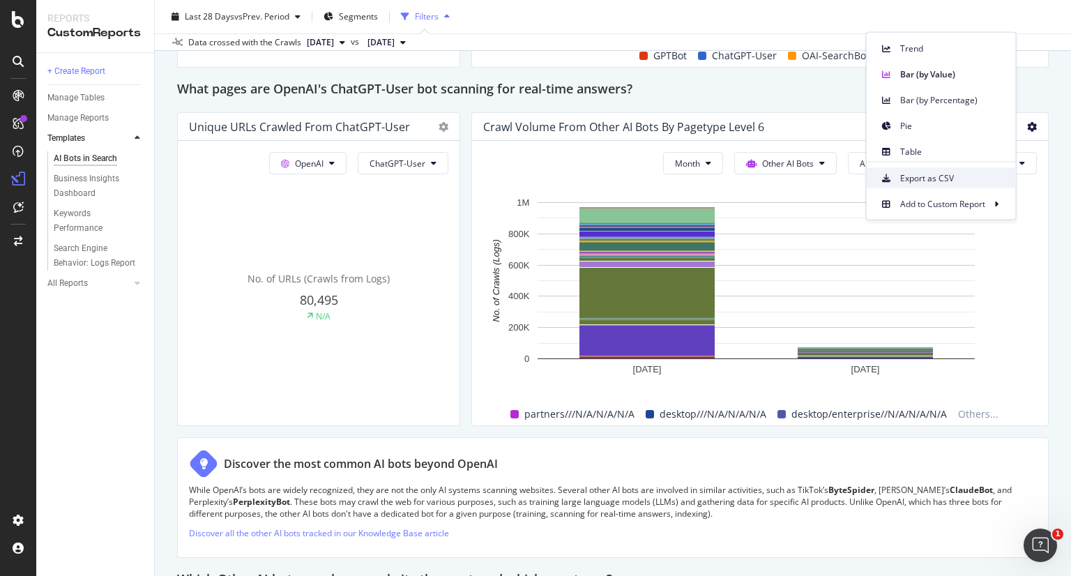
click at [948, 174] on span "Export as CSV" at bounding box center [952, 178] width 105 height 13
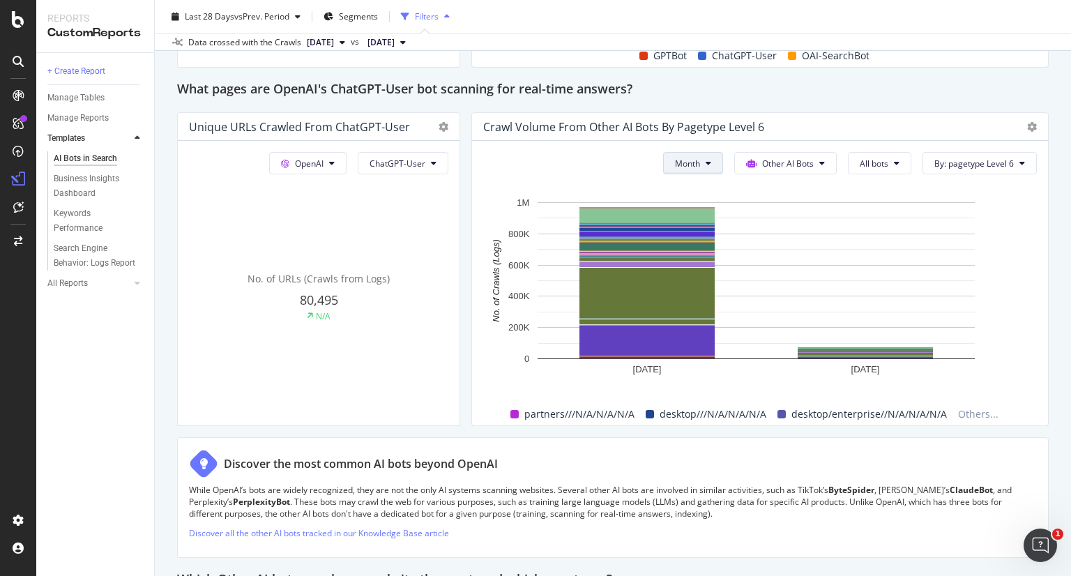
click at [685, 162] on span "Month" at bounding box center [687, 164] width 25 height 12
click at [680, 193] on span "Day" at bounding box center [679, 189] width 27 height 13
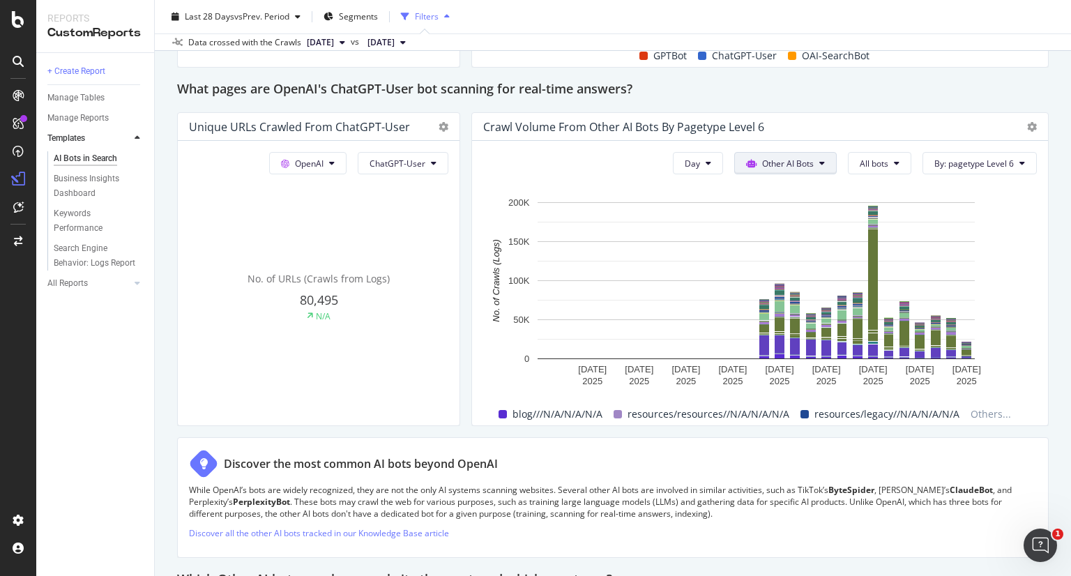
click at [815, 167] on button "Other AI Bots" at bounding box center [785, 163] width 102 height 22
click at [770, 245] on span "OpenAI" at bounding box center [786, 241] width 54 height 13
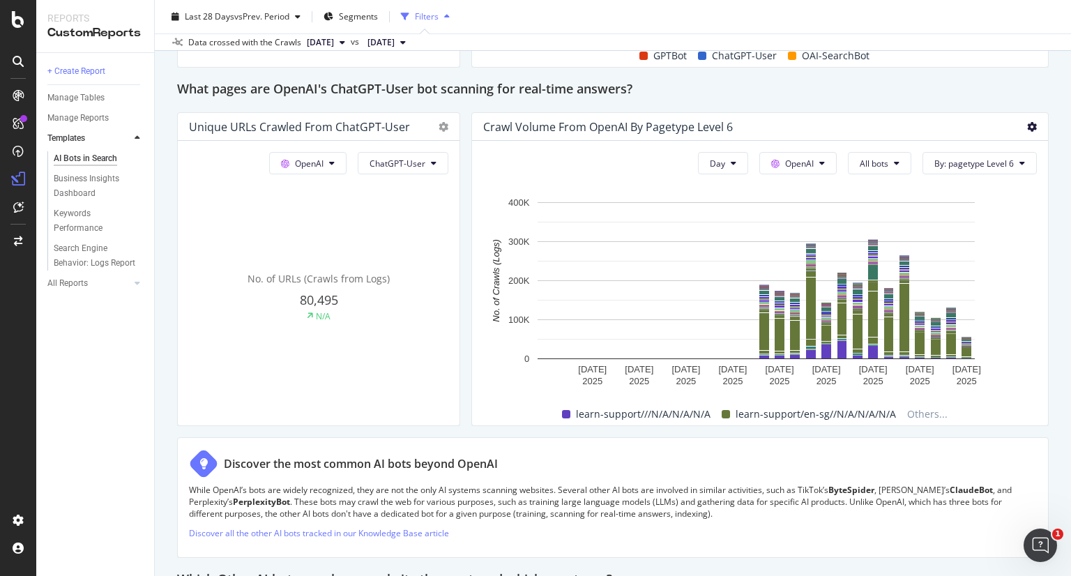
click at [1026, 125] on div "Crawl Volume from OpenAI by pagetype Level 6" at bounding box center [760, 127] width 576 height 28
click at [1027, 123] on icon at bounding box center [1032, 127] width 10 height 10
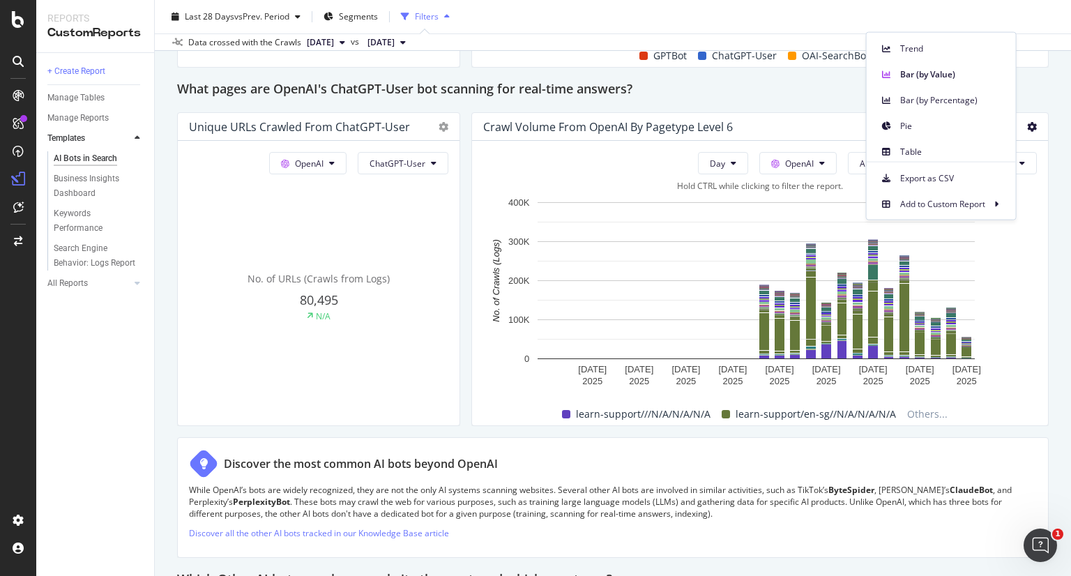
click at [966, 179] on span "Export as CSV" at bounding box center [952, 178] width 105 height 13
